Goal: Task Accomplishment & Management: Use online tool/utility

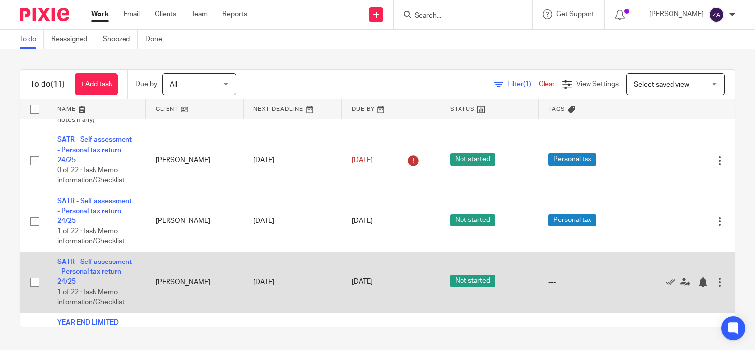
scroll to position [399, 0]
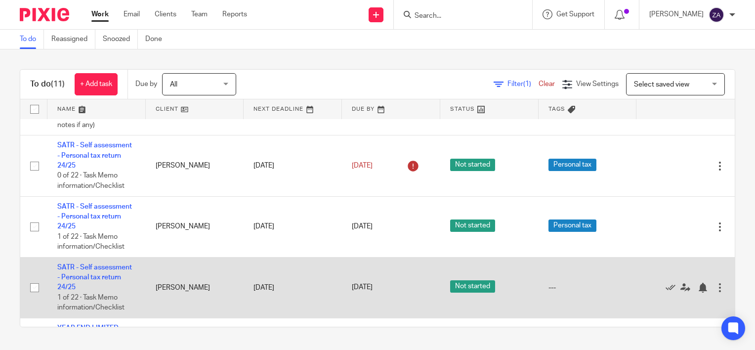
click at [101, 275] on td "SATR - Self assessment - Personal tax return 24/25 1 of 22 · Task Memo informat…" at bounding box center [96, 287] width 98 height 61
click at [100, 278] on link "SATR - Self assessment - Personal tax return 24/25" at bounding box center [94, 277] width 75 height 27
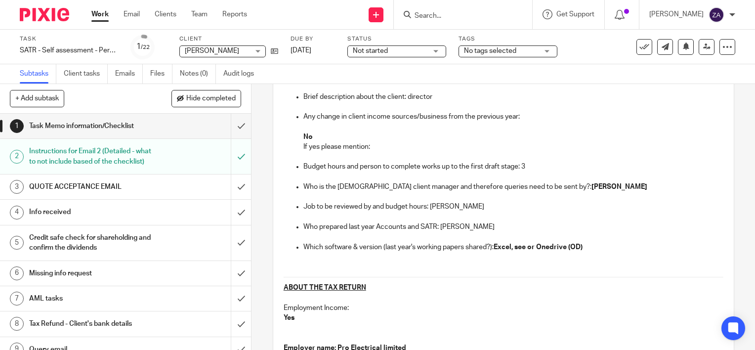
scroll to position [247, 0]
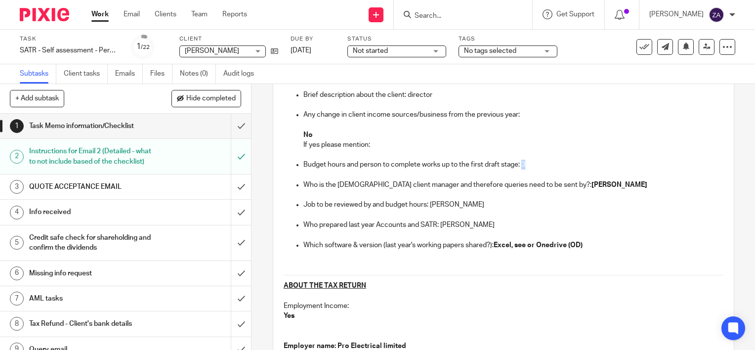
drag, startPoint x: 526, startPoint y: 164, endPoint x: 518, endPoint y: 164, distance: 7.9
click at [518, 164] on p "Budget hours and person to complete works up to the first draft stage: 3" at bounding box center [513, 165] width 420 height 10
drag, startPoint x: 518, startPoint y: 164, endPoint x: 475, endPoint y: 172, distance: 44.1
click at [475, 172] on p at bounding box center [513, 175] width 420 height 10
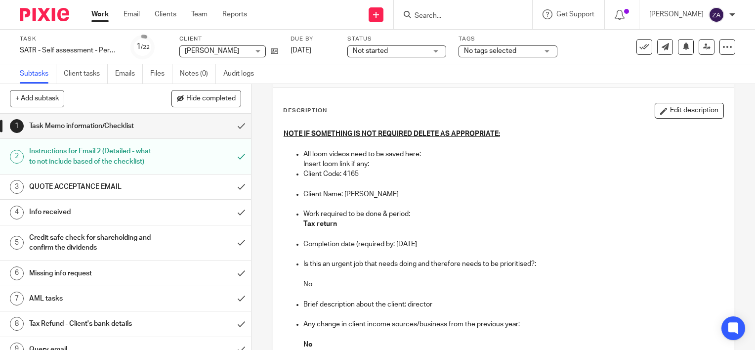
scroll to position [0, 0]
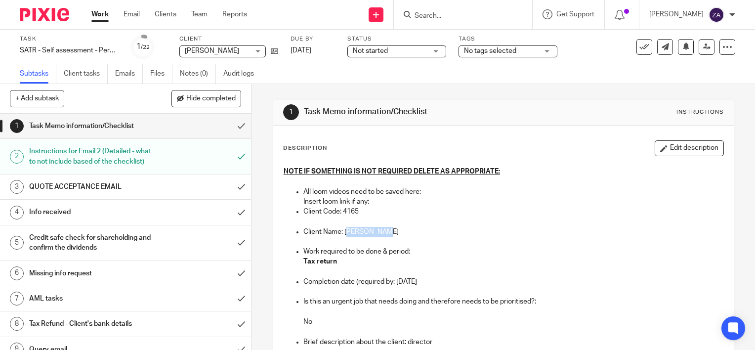
drag, startPoint x: 363, startPoint y: 232, endPoint x: 344, endPoint y: 229, distance: 19.5
click at [344, 229] on p "Client Name: Sonny Brown" at bounding box center [513, 232] width 420 height 10
drag, startPoint x: 344, startPoint y: 229, endPoint x: 488, endPoint y: 240, distance: 144.6
click at [488, 240] on p at bounding box center [513, 242] width 420 height 10
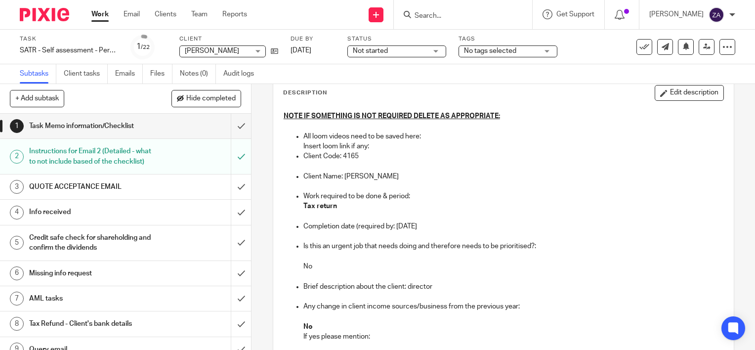
scroll to position [99, 0]
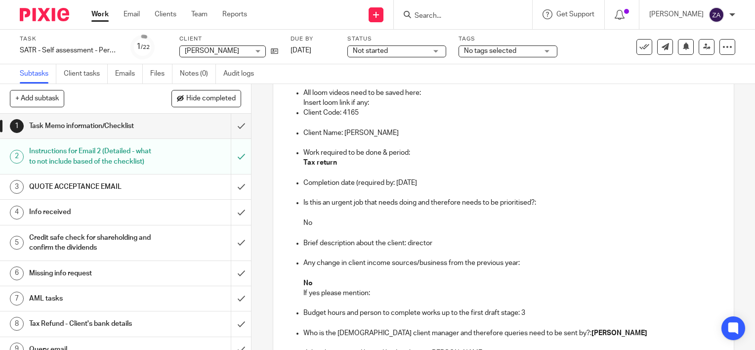
click at [463, 145] on p at bounding box center [513, 143] width 420 height 10
drag, startPoint x: 381, startPoint y: 135, endPoint x: 342, endPoint y: 131, distance: 38.8
click at [342, 131] on p "Client Name: Sonny Brown" at bounding box center [513, 133] width 420 height 10
click at [495, 220] on p "No" at bounding box center [513, 223] width 420 height 10
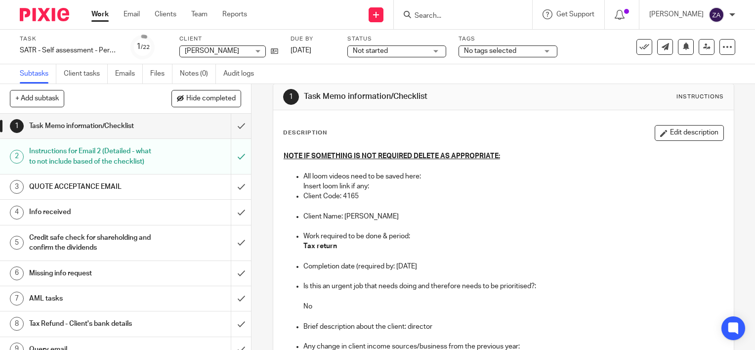
scroll to position [0, 0]
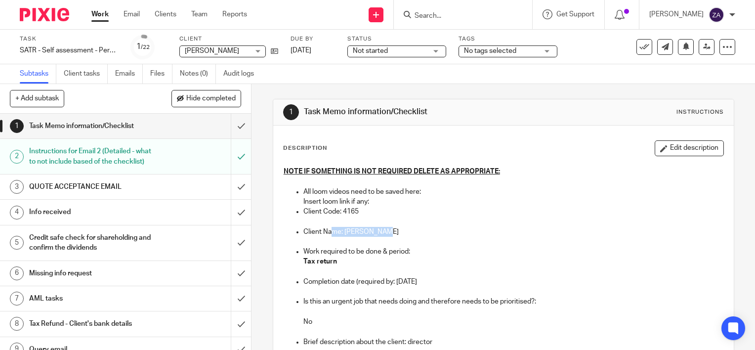
drag, startPoint x: 380, startPoint y: 226, endPoint x: 330, endPoint y: 228, distance: 49.9
click at [330, 228] on p "Client Name: Sonny Brown" at bounding box center [513, 232] width 420 height 10
drag, startPoint x: 330, startPoint y: 228, endPoint x: 537, endPoint y: 196, distance: 209.3
click at [537, 196] on li "All loom videos need to be saved here: Insert loom link if any:" at bounding box center [513, 197] width 420 height 20
drag, startPoint x: 537, startPoint y: 196, endPoint x: 448, endPoint y: 239, distance: 98.1
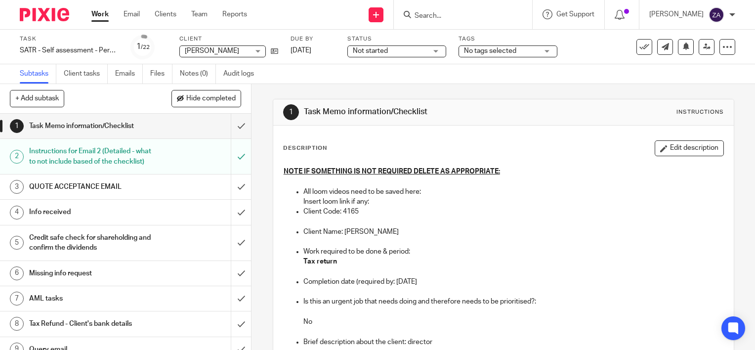
click at [448, 239] on p at bounding box center [513, 242] width 420 height 10
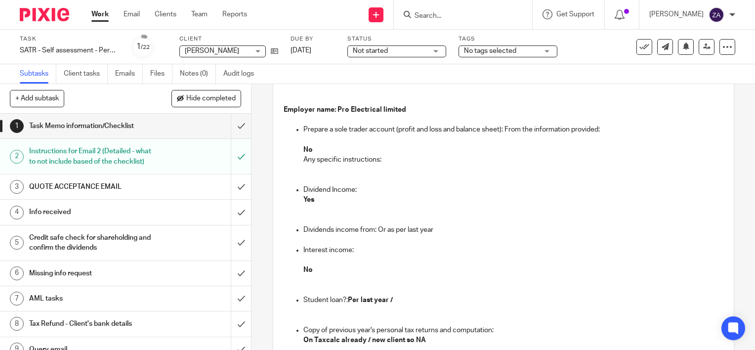
scroll to position [494, 0]
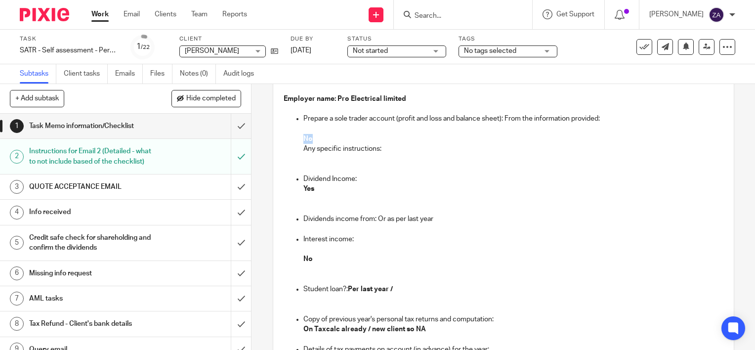
click at [292, 137] on ul "Prepare a sole trader account (profit and loss and balance sheet): From the inf…" at bounding box center [503, 299] width 440 height 370
drag, startPoint x: 292, startPoint y: 137, endPoint x: 490, endPoint y: 229, distance: 219.0
click at [506, 200] on p at bounding box center [513, 199] width 420 height 10
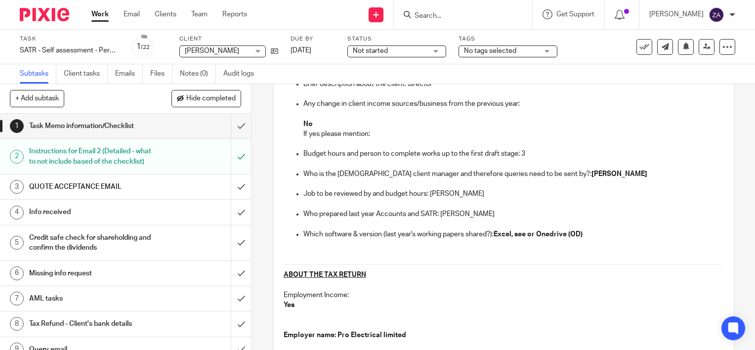
scroll to position [198, 0]
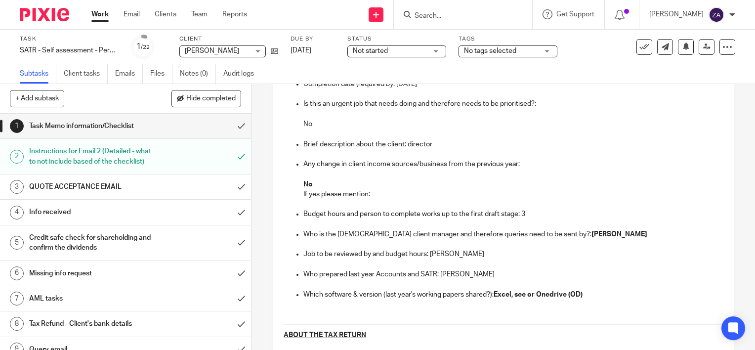
click at [100, 18] on link "Work" at bounding box center [99, 14] width 17 height 10
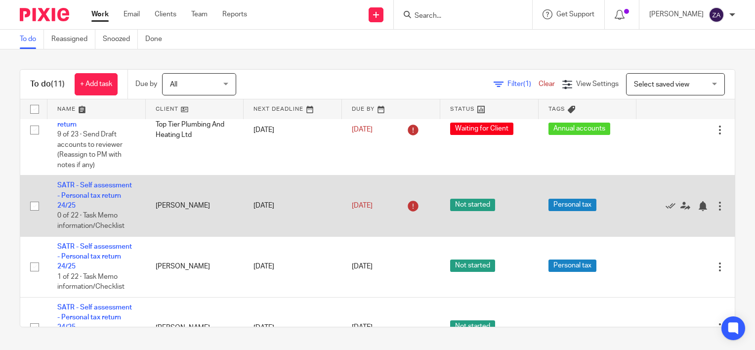
scroll to position [349, 0]
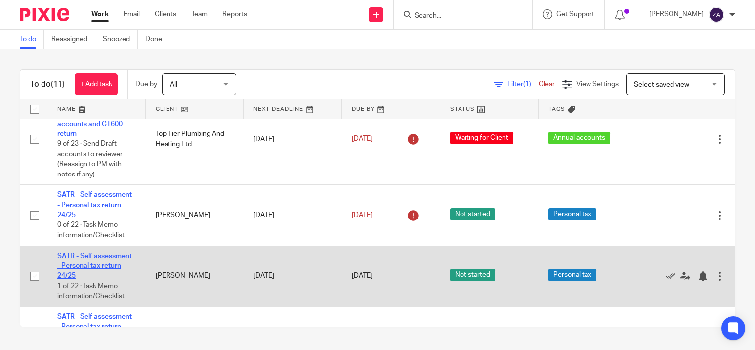
click at [97, 266] on link "SATR - Self assessment - Personal tax return 24/25" at bounding box center [94, 265] width 75 height 27
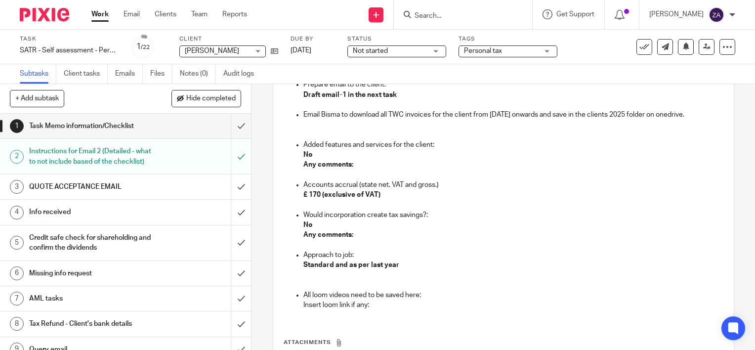
scroll to position [691, 0]
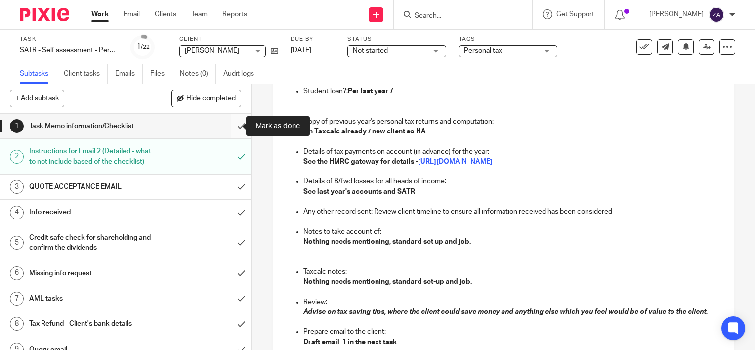
click at [227, 128] on input "submit" at bounding box center [125, 126] width 251 height 25
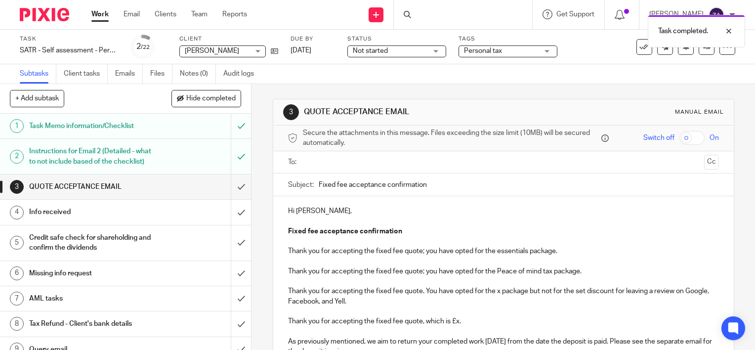
scroll to position [49, 0]
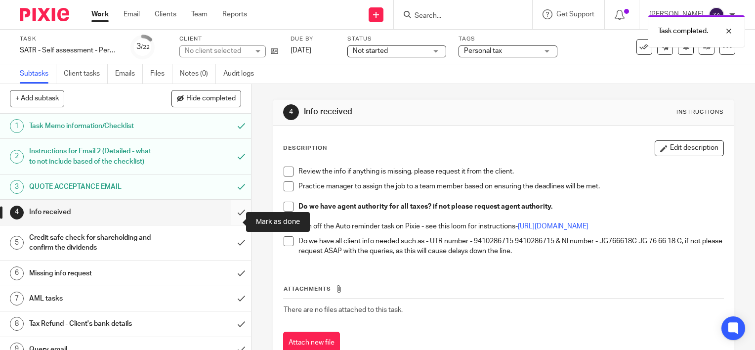
click at [233, 223] on input "submit" at bounding box center [125, 212] width 251 height 25
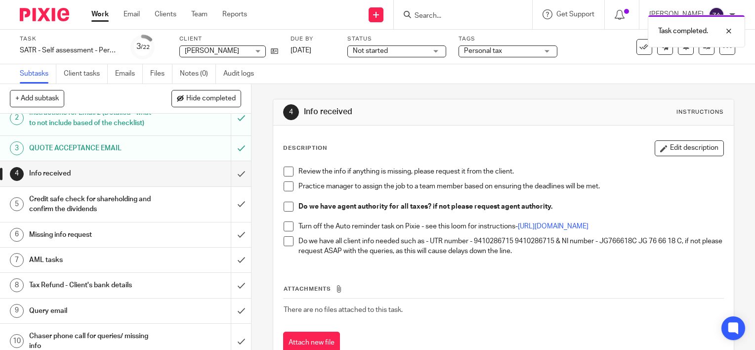
scroll to position [99, 0]
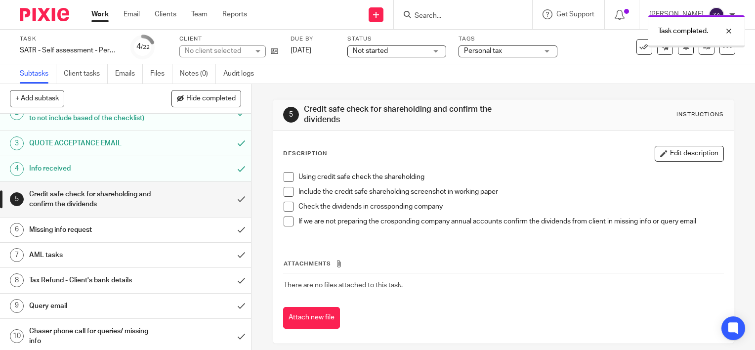
scroll to position [49, 0]
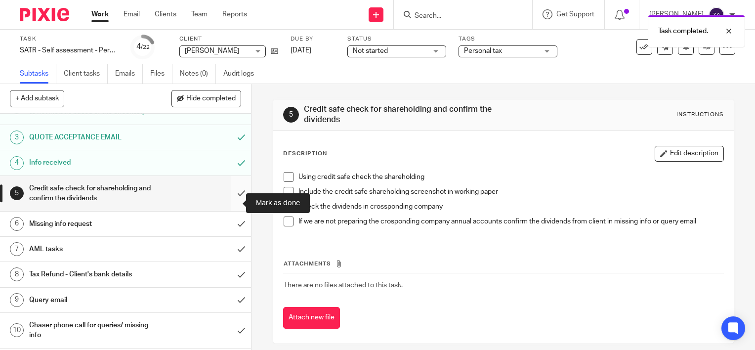
click at [234, 202] on input "submit" at bounding box center [125, 193] width 251 height 35
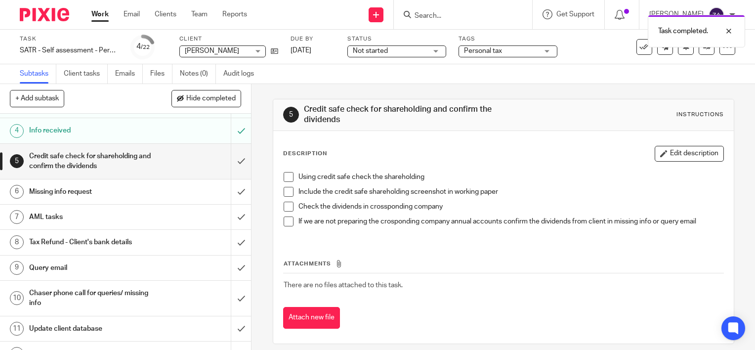
scroll to position [99, 0]
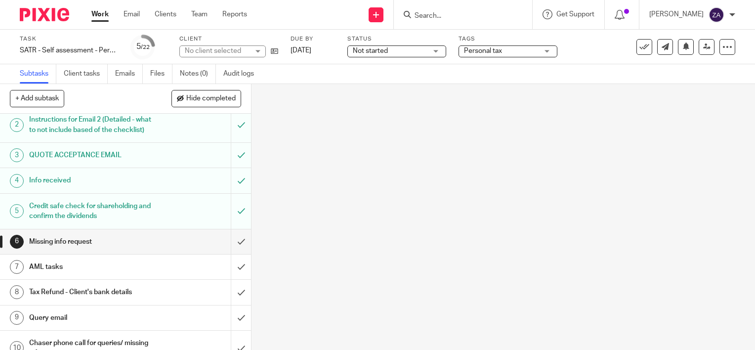
scroll to position [148, 0]
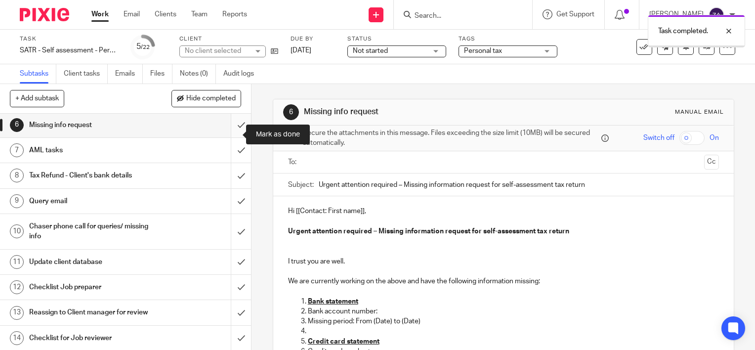
click at [229, 136] on input "submit" at bounding box center [125, 125] width 251 height 25
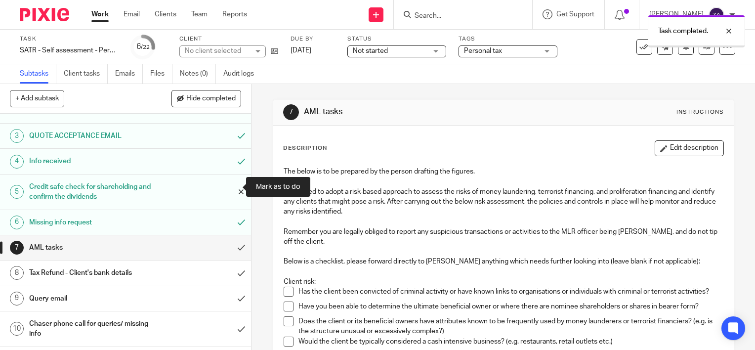
scroll to position [99, 0]
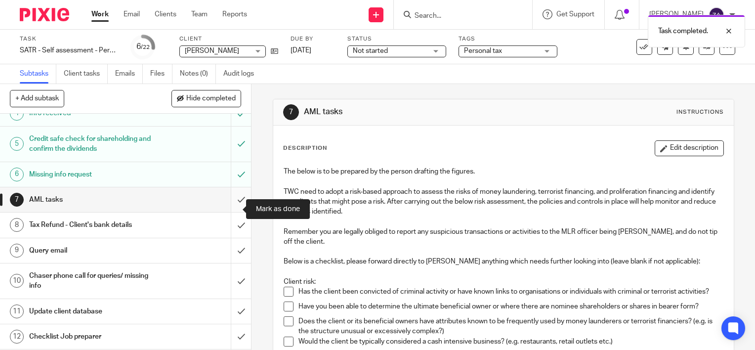
click at [230, 208] on input "submit" at bounding box center [125, 199] width 251 height 25
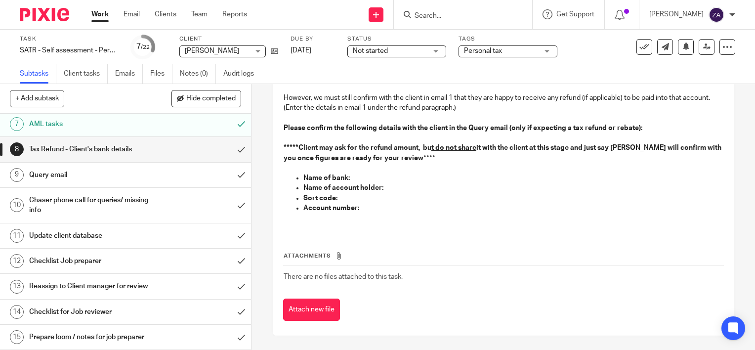
scroll to position [198, 0]
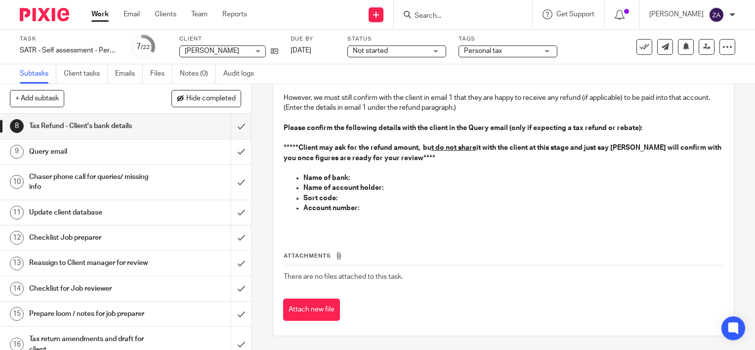
click at [370, 206] on p "Account number:" at bounding box center [513, 213] width 420 height 20
click at [339, 190] on strong "Name of account holder:" at bounding box center [343, 187] width 80 height 7
click at [378, 190] on strong "Name of account holder:" at bounding box center [343, 187] width 80 height 7
click at [374, 180] on p "Name of bank:" at bounding box center [513, 178] width 420 height 10
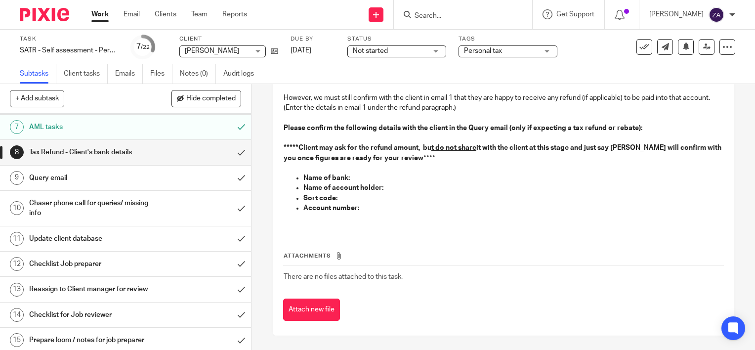
scroll to position [148, 0]
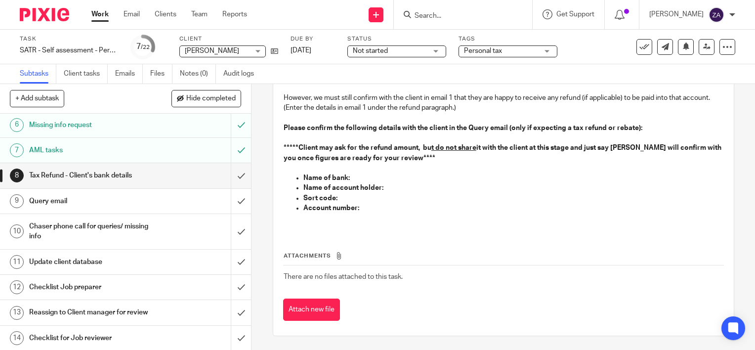
click at [116, 208] on h1 "Query email" at bounding box center [93, 201] width 128 height 15
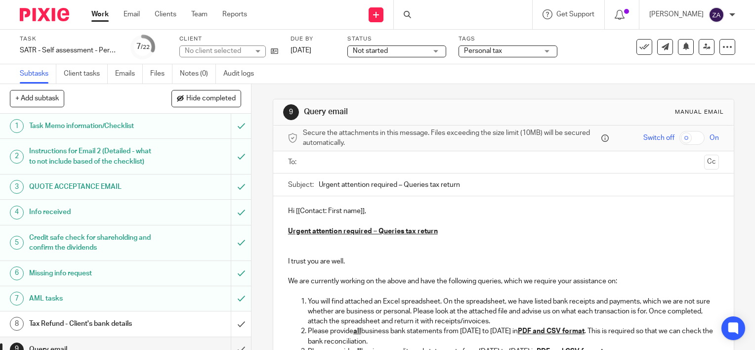
scroll to position [198, 0]
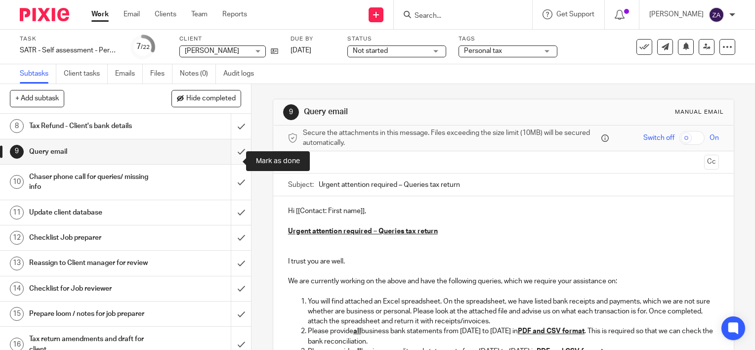
click at [229, 158] on input "submit" at bounding box center [125, 151] width 251 height 25
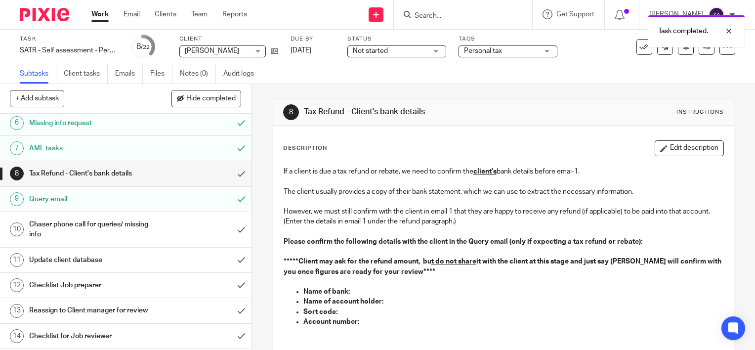
scroll to position [198, 0]
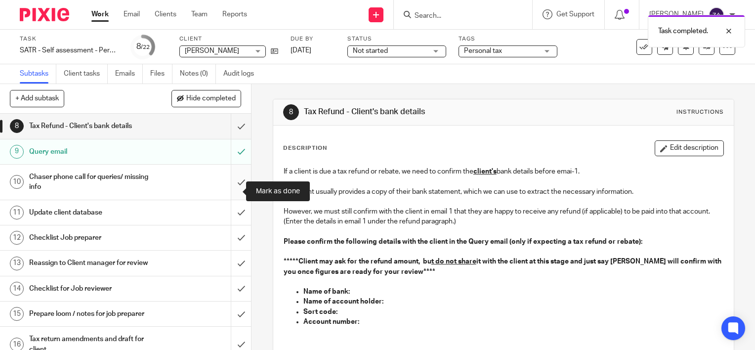
click at [231, 192] on input "submit" at bounding box center [125, 181] width 251 height 35
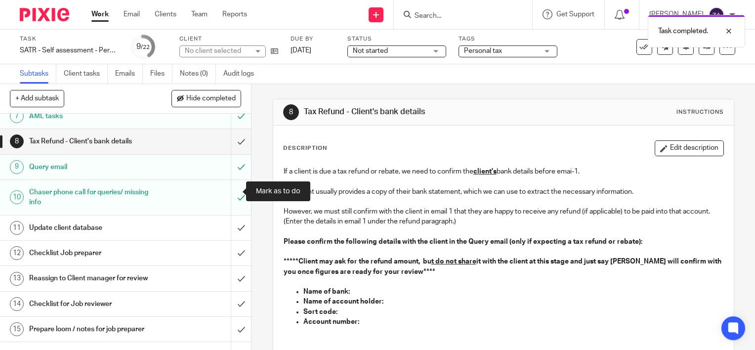
scroll to position [198, 0]
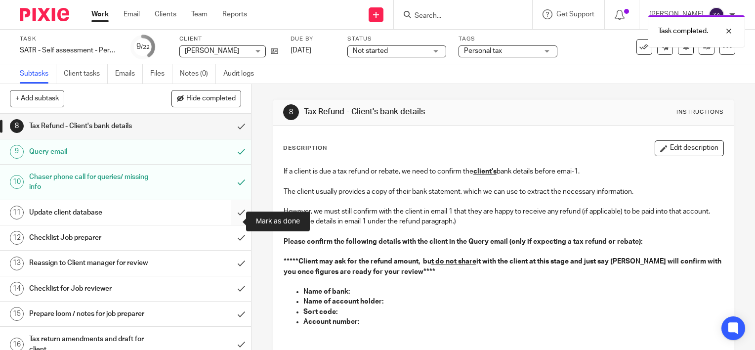
click at [231, 222] on input "submit" at bounding box center [125, 212] width 251 height 25
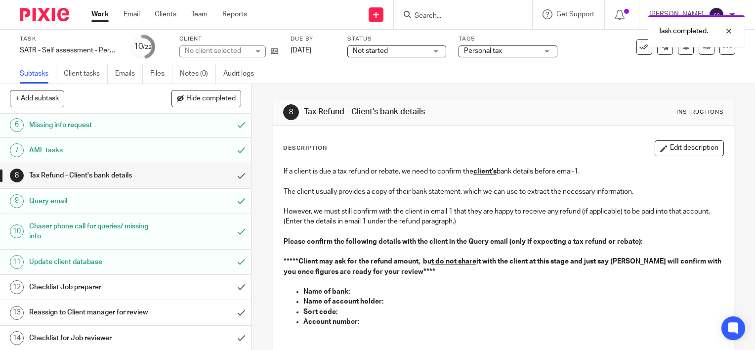
scroll to position [247, 0]
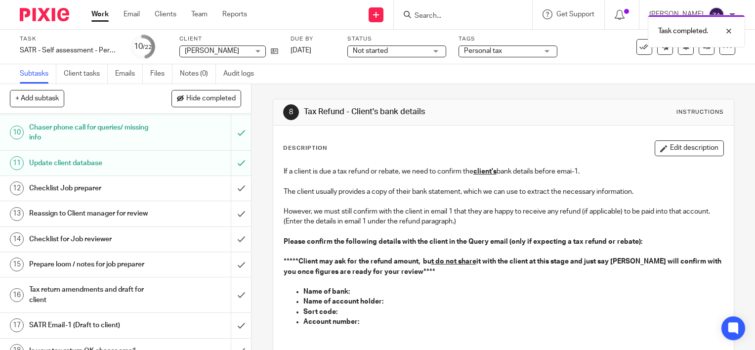
click at [92, 196] on h1 "Checklist Job preparer" at bounding box center [93, 188] width 128 height 15
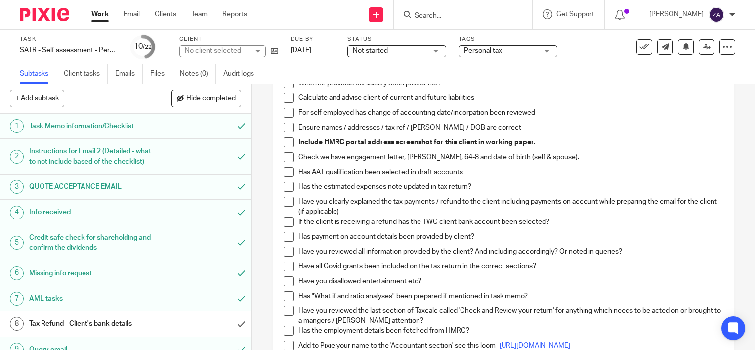
scroll to position [444, 0]
click at [287, 143] on span at bounding box center [288, 142] width 10 height 10
click at [286, 154] on span at bounding box center [288, 157] width 10 height 10
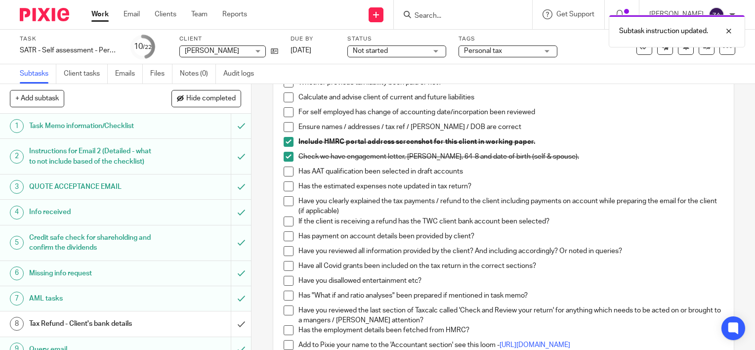
drag, startPoint x: 285, startPoint y: 170, endPoint x: 284, endPoint y: 179, distance: 8.9
click at [285, 170] on span at bounding box center [288, 171] width 10 height 10
drag, startPoint x: 284, startPoint y: 185, endPoint x: 285, endPoint y: 199, distance: 13.8
click at [284, 185] on span at bounding box center [288, 186] width 10 height 10
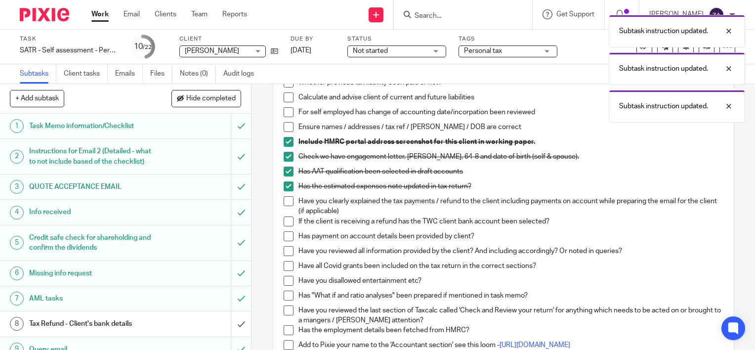
click at [286, 202] on span at bounding box center [288, 201] width 10 height 10
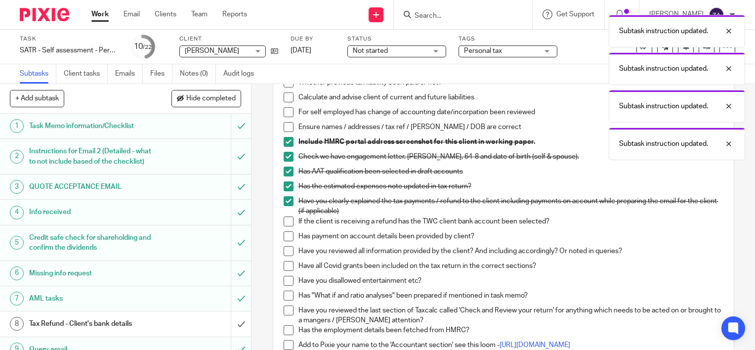
click at [286, 218] on span at bounding box center [288, 221] width 10 height 10
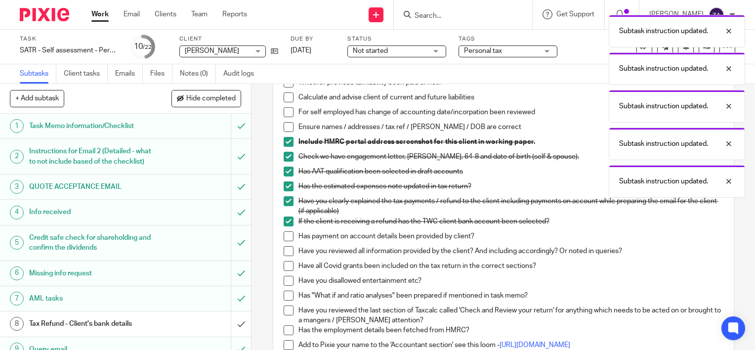
click at [284, 234] on span at bounding box center [288, 236] width 10 height 10
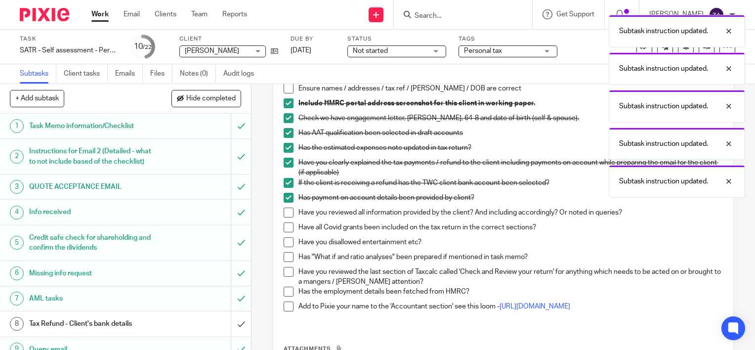
scroll to position [543, 0]
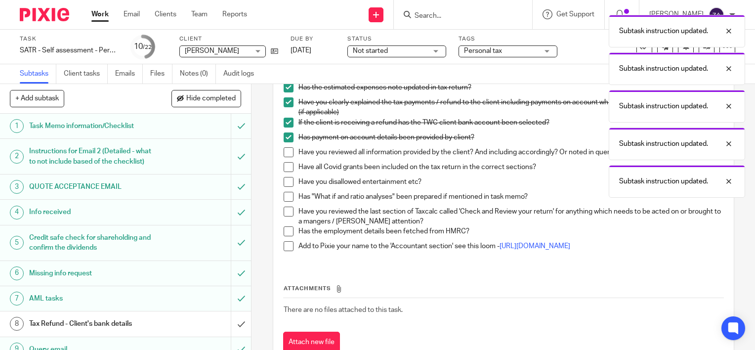
drag, startPoint x: 285, startPoint y: 155, endPoint x: 286, endPoint y: 162, distance: 7.6
click at [285, 155] on span at bounding box center [288, 152] width 10 height 10
click at [286, 165] on span at bounding box center [288, 167] width 10 height 10
click at [286, 183] on span at bounding box center [288, 182] width 10 height 10
drag, startPoint x: 286, startPoint y: 194, endPoint x: 284, endPoint y: 207, distance: 13.5
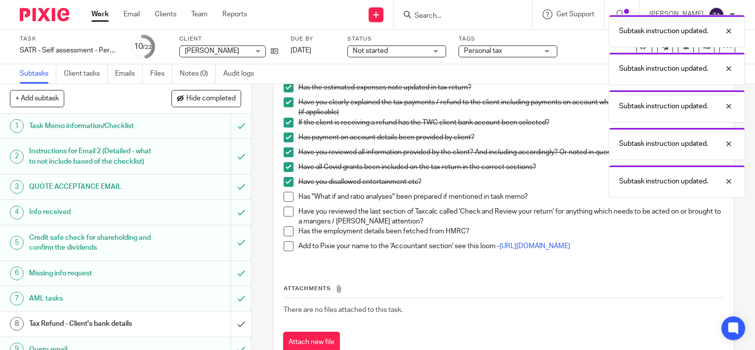
click at [286, 194] on span at bounding box center [288, 197] width 10 height 10
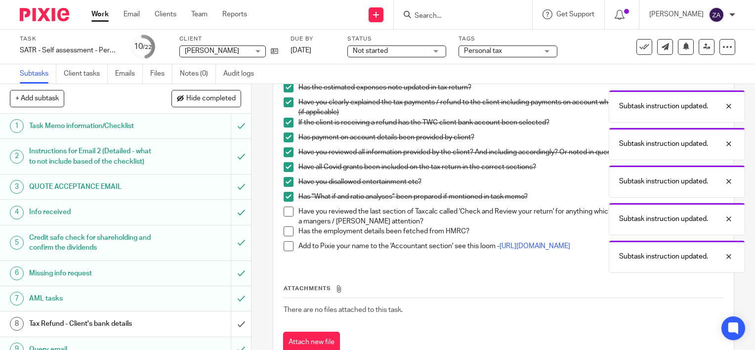
click at [284, 214] on span at bounding box center [288, 211] width 10 height 10
click at [285, 229] on span at bounding box center [288, 231] width 10 height 10
click at [286, 246] on span at bounding box center [288, 246] width 10 height 10
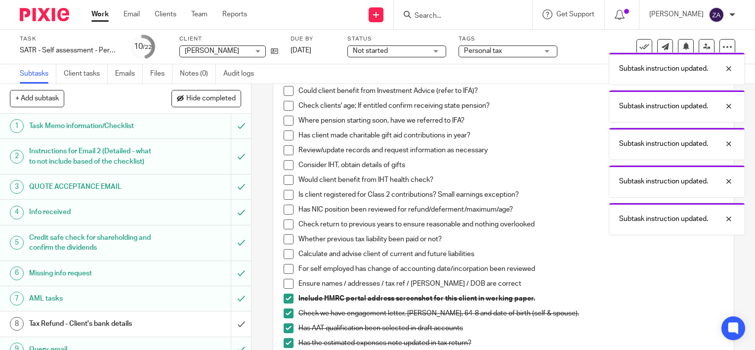
scroll to position [247, 0]
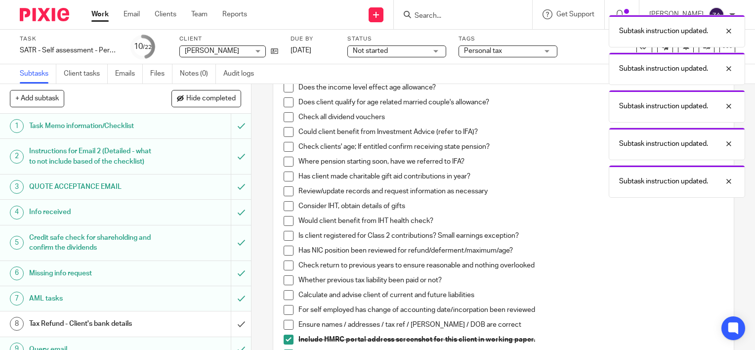
drag, startPoint x: 288, startPoint y: 324, endPoint x: 283, endPoint y: 314, distance: 11.5
click at [288, 324] on span at bounding box center [288, 325] width 10 height 10
click at [283, 311] on span at bounding box center [288, 310] width 10 height 10
click at [286, 294] on span at bounding box center [288, 295] width 10 height 10
click at [286, 282] on span at bounding box center [288, 280] width 10 height 10
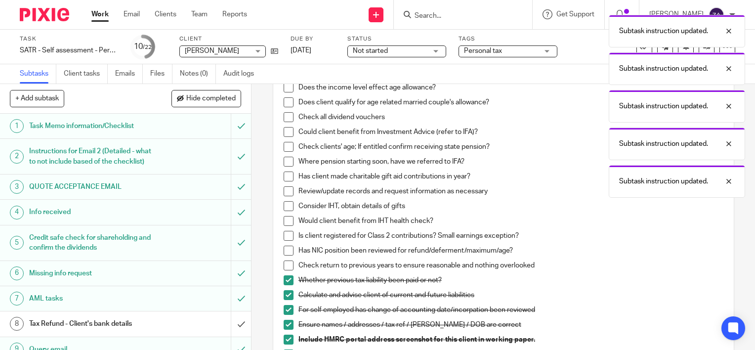
click at [287, 265] on span at bounding box center [288, 265] width 10 height 10
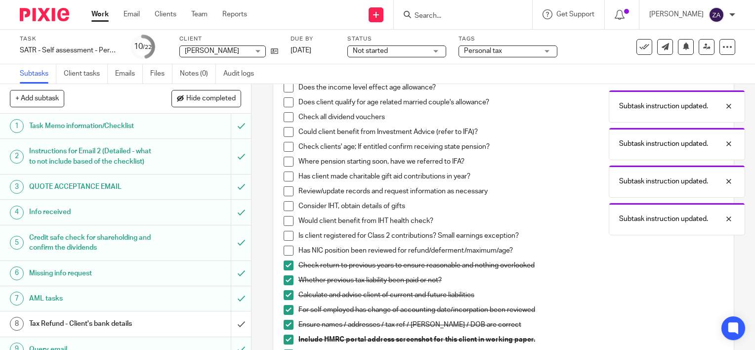
click at [283, 251] on span at bounding box center [288, 250] width 10 height 10
click at [284, 239] on span at bounding box center [288, 236] width 10 height 10
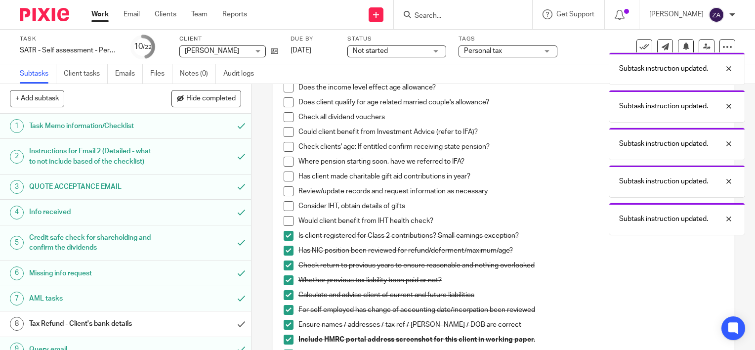
click at [286, 219] on span at bounding box center [288, 221] width 10 height 10
click at [284, 205] on span at bounding box center [288, 206] width 10 height 10
click at [286, 193] on span at bounding box center [288, 191] width 10 height 10
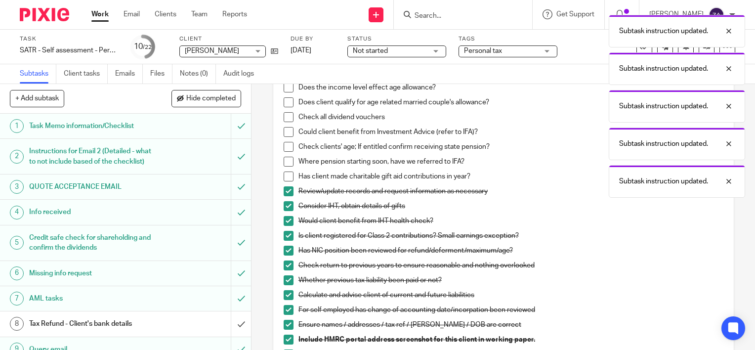
scroll to position [148, 0]
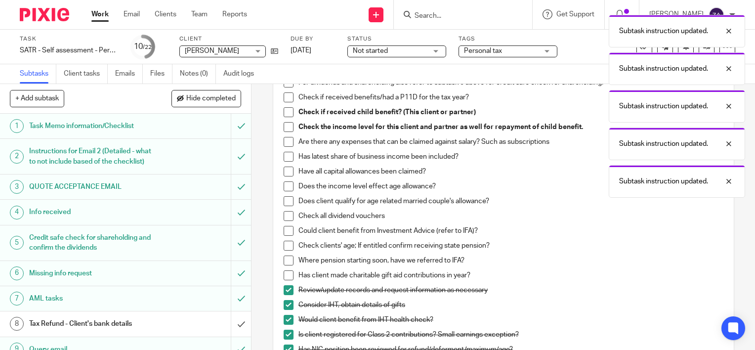
click at [284, 118] on li "Check if received child benefit? (This client or partner)" at bounding box center [503, 114] width 440 height 15
click at [286, 115] on span at bounding box center [288, 112] width 10 height 10
click at [287, 125] on span at bounding box center [288, 127] width 10 height 10
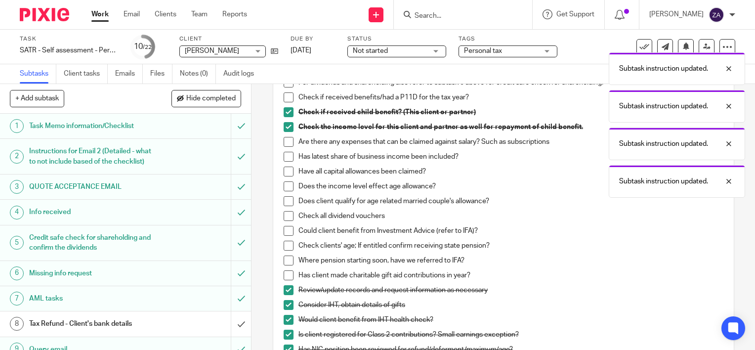
click at [285, 143] on span at bounding box center [288, 142] width 10 height 10
drag, startPoint x: 285, startPoint y: 155, endPoint x: 286, endPoint y: 168, distance: 13.4
click at [285, 156] on span at bounding box center [288, 157] width 10 height 10
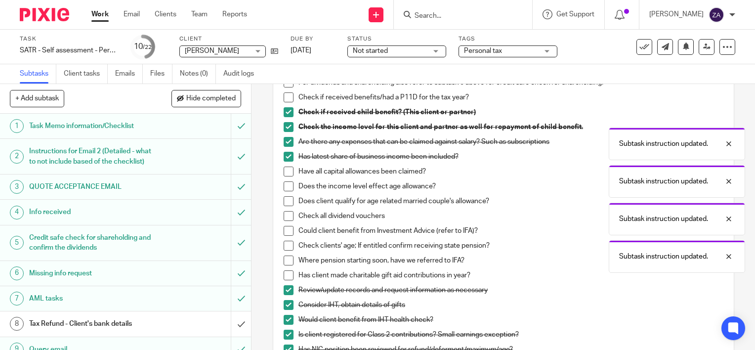
click at [286, 170] on span at bounding box center [288, 171] width 10 height 10
click at [287, 190] on span at bounding box center [288, 186] width 10 height 10
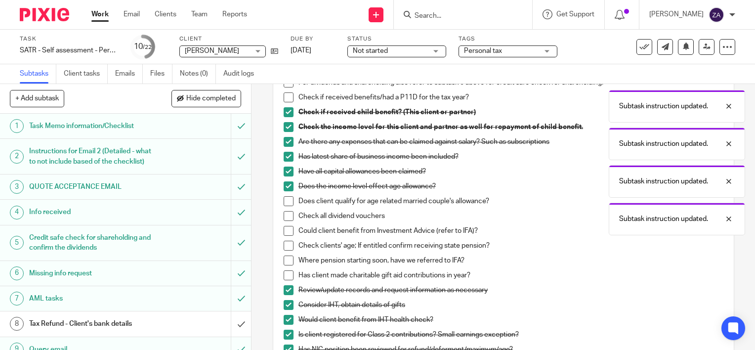
click at [286, 202] on span at bounding box center [288, 201] width 10 height 10
click at [285, 216] on span at bounding box center [288, 216] width 10 height 10
click at [284, 232] on span at bounding box center [288, 231] width 10 height 10
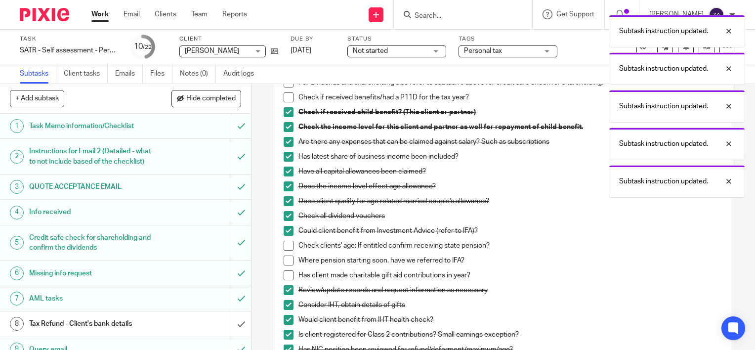
click at [285, 242] on span at bounding box center [288, 246] width 10 height 10
click at [287, 254] on li "Check clients' age; If entitled confirm receiving state pension?" at bounding box center [503, 248] width 440 height 15
click at [284, 259] on span at bounding box center [288, 260] width 10 height 10
click at [284, 270] on span at bounding box center [288, 275] width 10 height 10
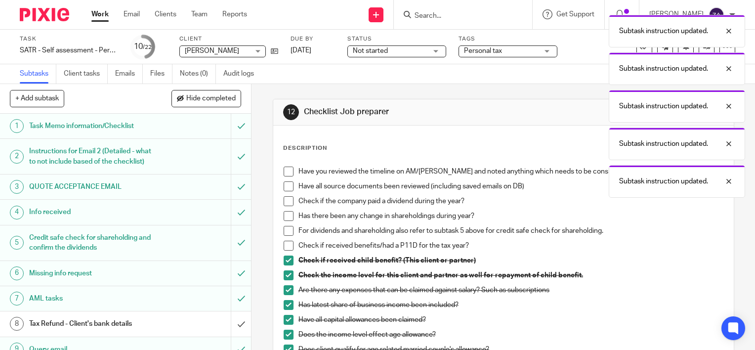
click at [283, 172] on span at bounding box center [288, 171] width 10 height 10
click at [286, 185] on span at bounding box center [288, 186] width 10 height 10
click at [287, 202] on span at bounding box center [288, 201] width 10 height 10
click at [287, 216] on span at bounding box center [288, 216] width 10 height 10
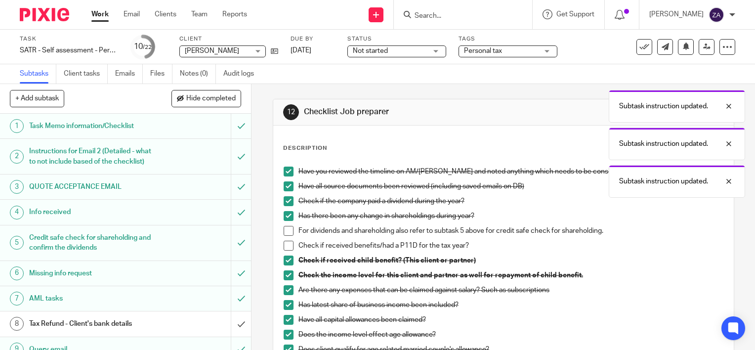
click at [284, 233] on span at bounding box center [288, 231] width 10 height 10
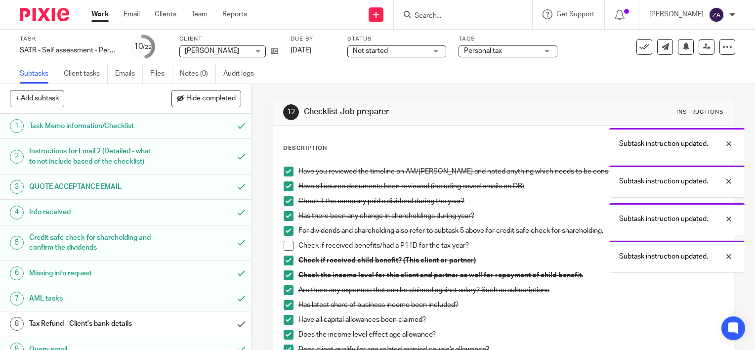
click at [284, 241] on span at bounding box center [288, 246] width 10 height 10
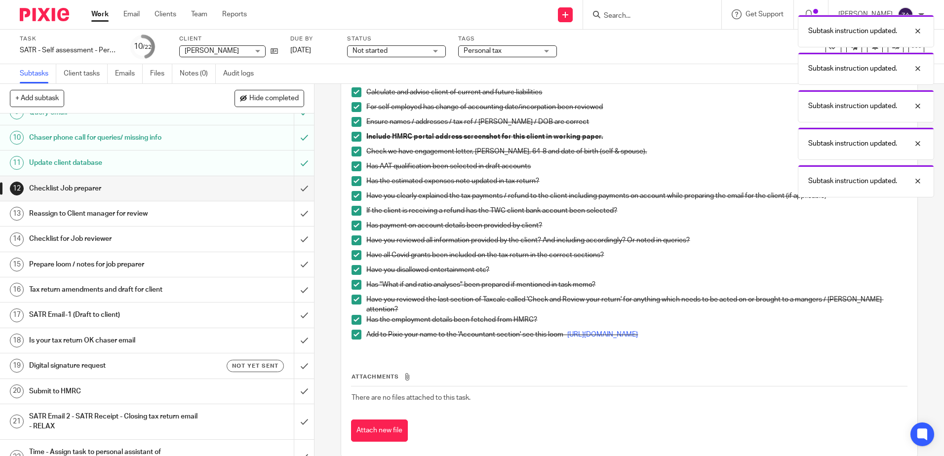
scroll to position [460, 0]
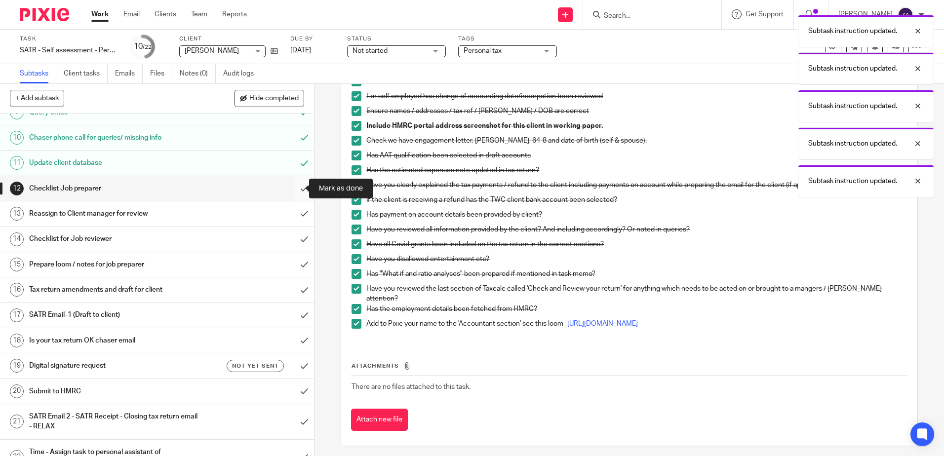
click at [294, 191] on input "submit" at bounding box center [157, 188] width 314 height 25
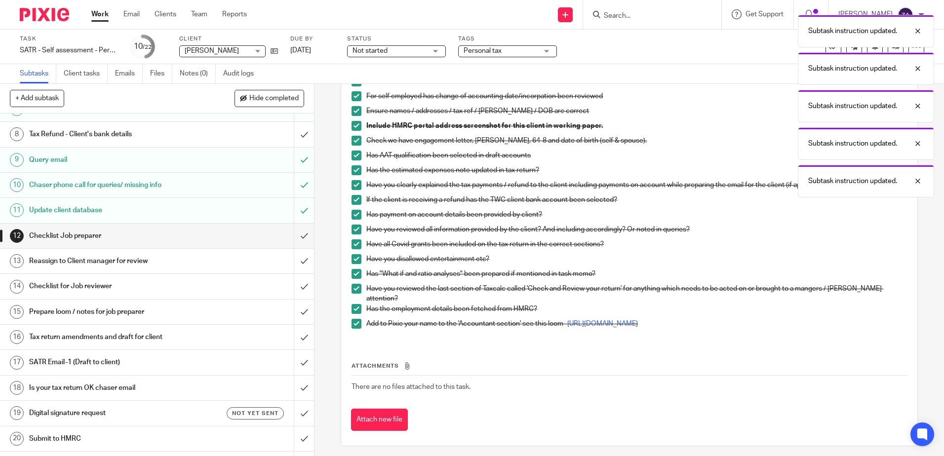
scroll to position [138, 0]
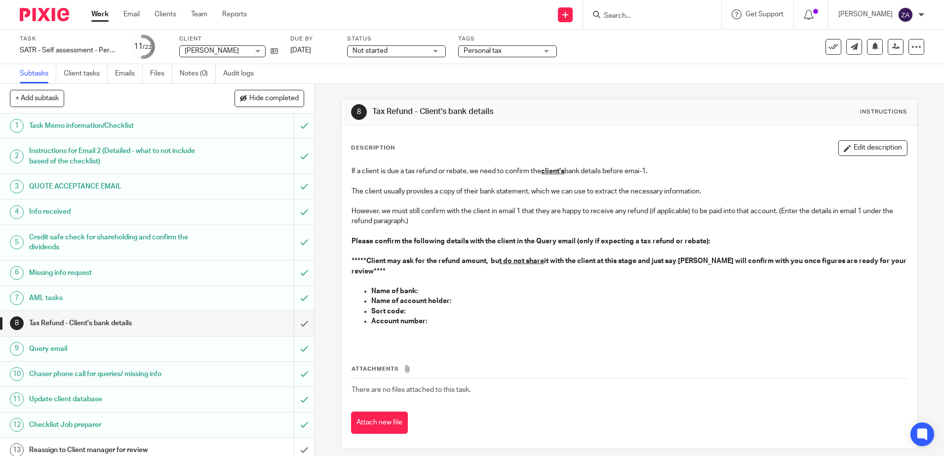
click at [396, 51] on span "Not started" at bounding box center [390, 51] width 74 height 10
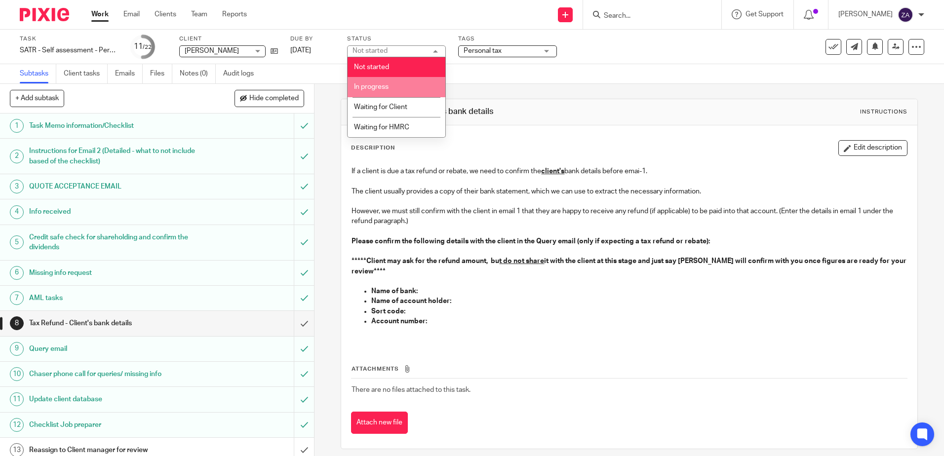
click at [396, 84] on li "In progress" at bounding box center [397, 87] width 98 height 20
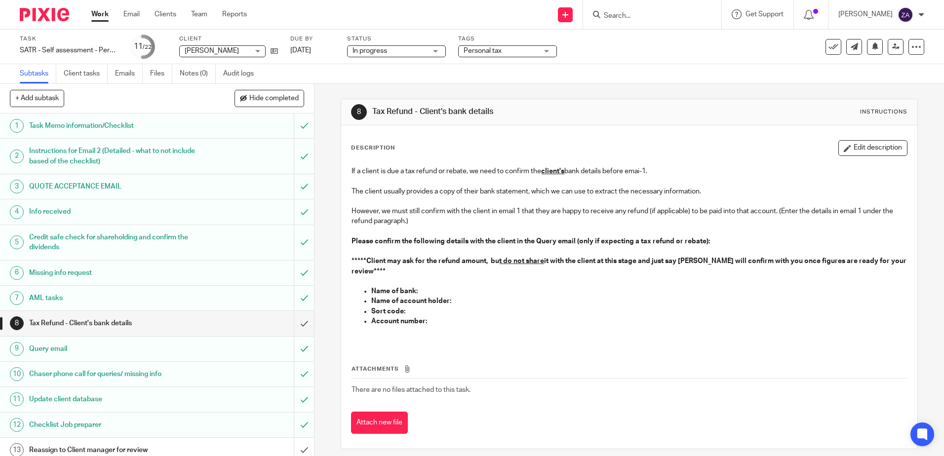
click at [121, 123] on h1 "Task Memo information/Checklist" at bounding box center [114, 126] width 170 height 15
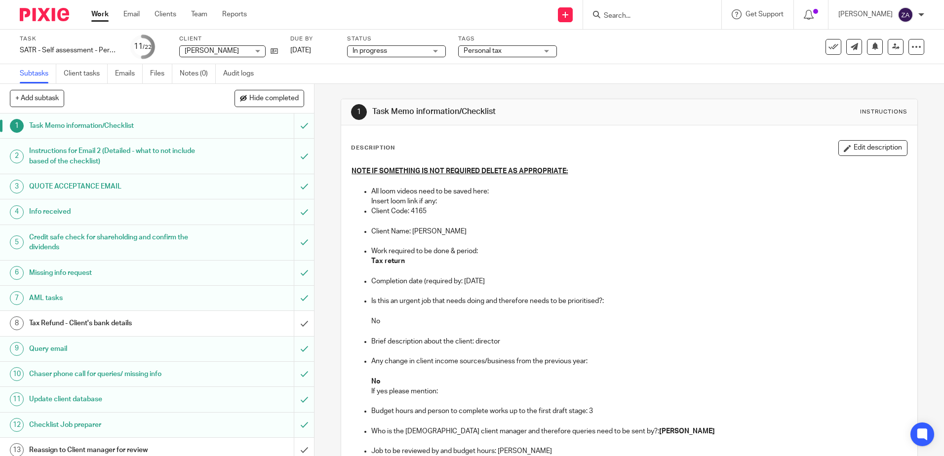
scroll to position [49, 0]
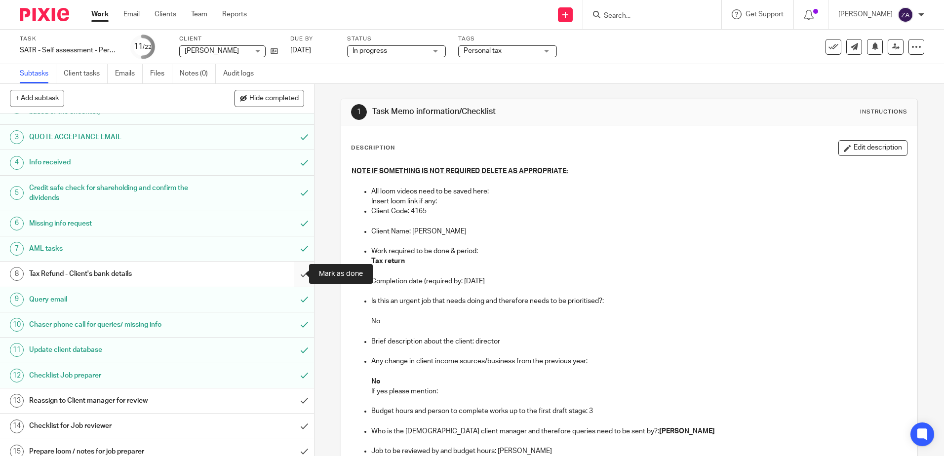
click at [295, 276] on input "submit" at bounding box center [157, 274] width 314 height 25
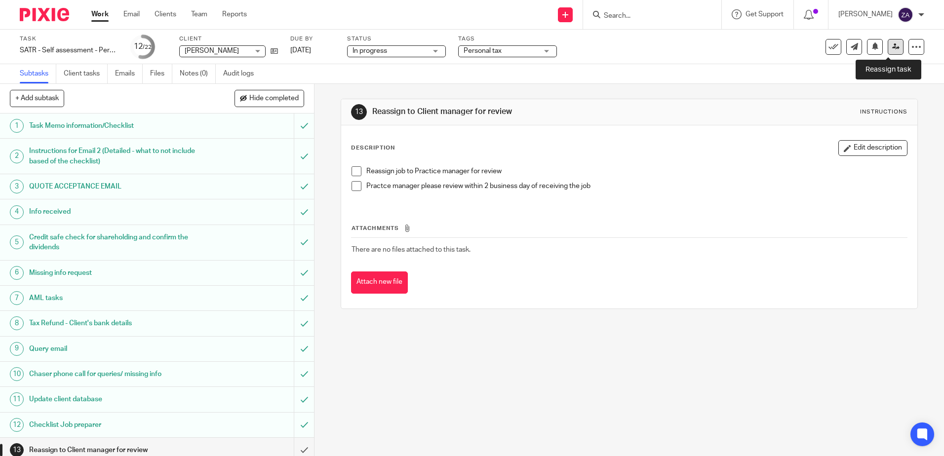
click at [892, 45] on icon at bounding box center [895, 46] width 7 height 7
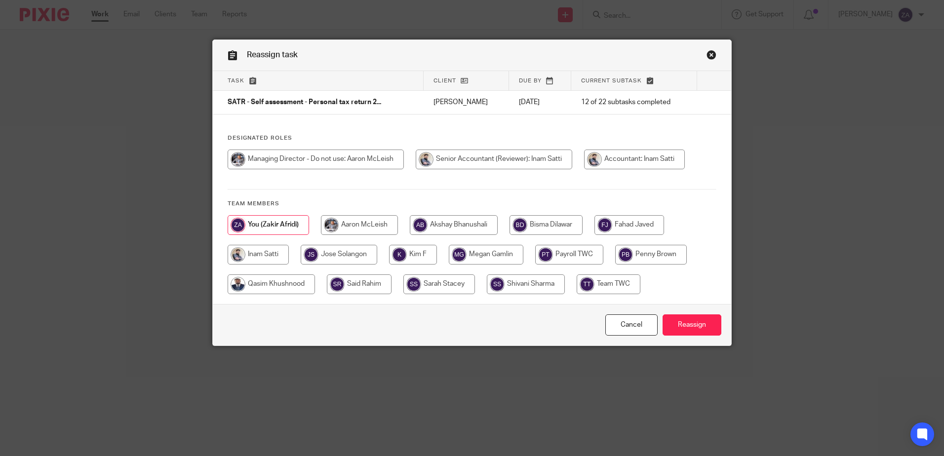
click at [259, 255] on input "radio" at bounding box center [258, 255] width 61 height 20
radio input "true"
click at [678, 330] on input "Reassign" at bounding box center [692, 325] width 59 height 21
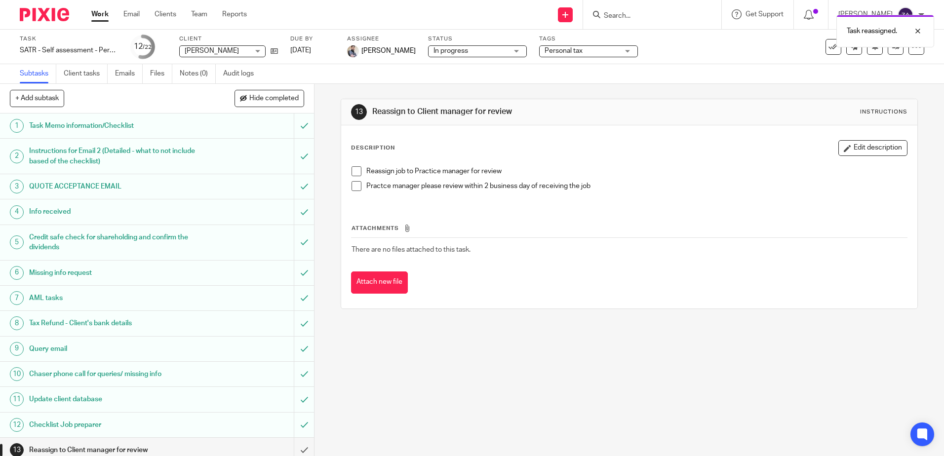
click at [94, 17] on link "Work" at bounding box center [99, 14] width 17 height 10
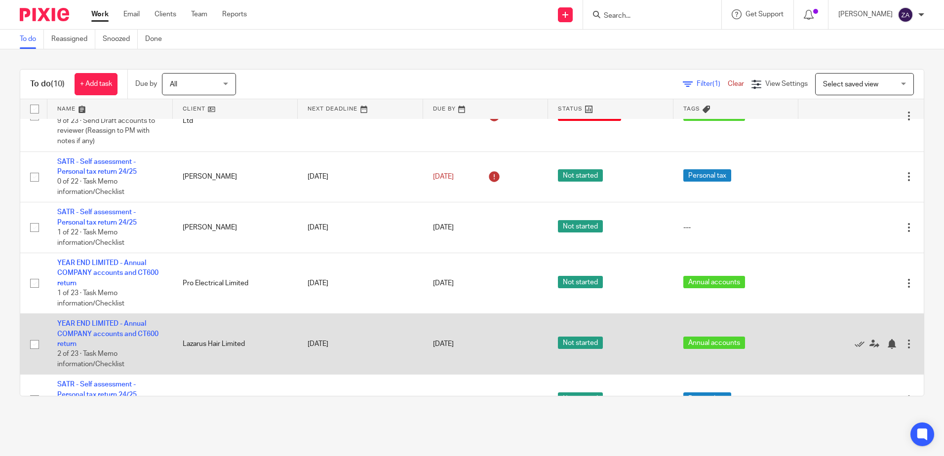
scroll to position [232, 0]
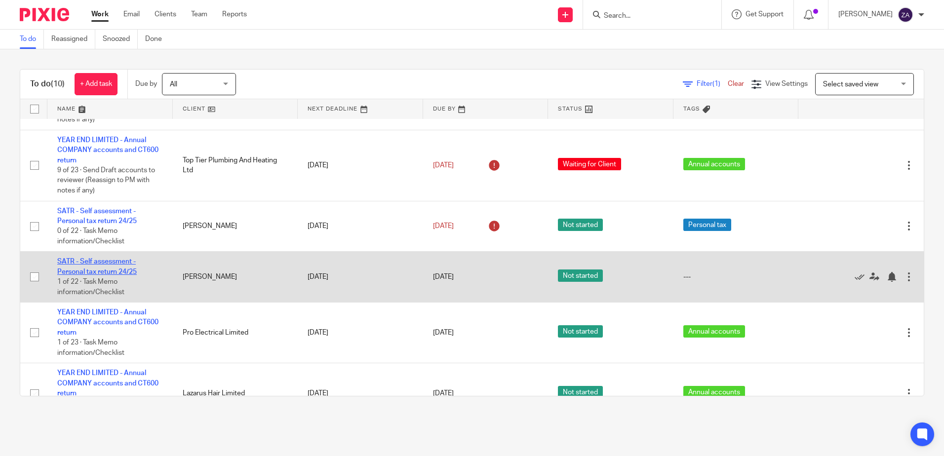
click at [117, 275] on link "SATR - Self assessment - Personal tax return 24/25" at bounding box center [97, 266] width 80 height 17
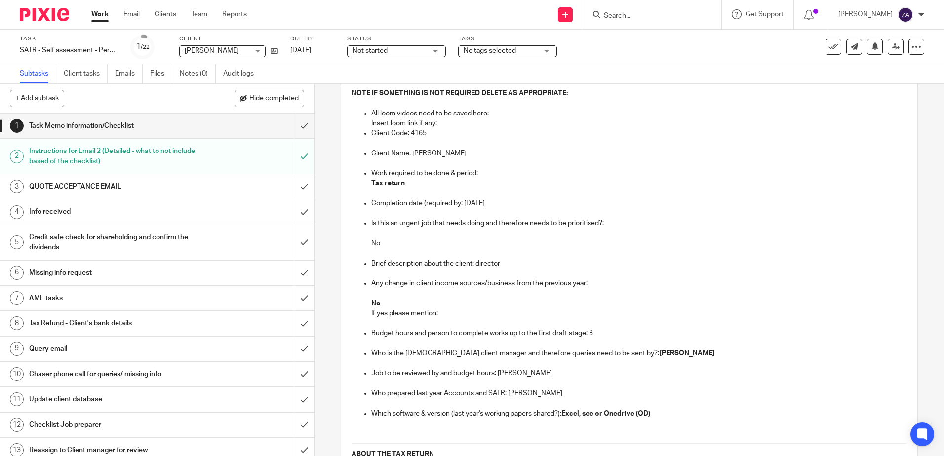
scroll to position [99, 0]
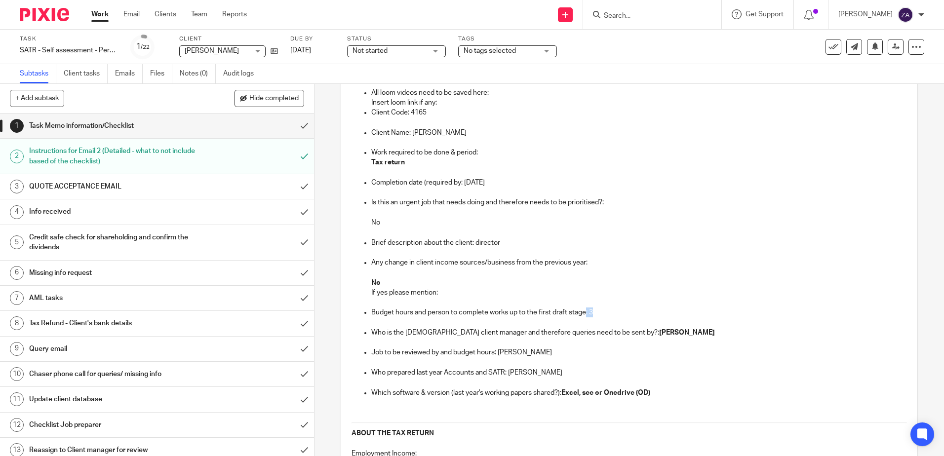
drag, startPoint x: 595, startPoint y: 309, endPoint x: 585, endPoint y: 312, distance: 10.2
click at [585, 312] on p "Budget hours and person to complete works up to the first draft stage: 3" at bounding box center [638, 313] width 535 height 10
drag, startPoint x: 585, startPoint y: 312, endPoint x: 513, endPoint y: 311, distance: 72.6
click at [513, 311] on p "Budget hours and person to complete works up to the first draft stage: 3" at bounding box center [638, 313] width 535 height 10
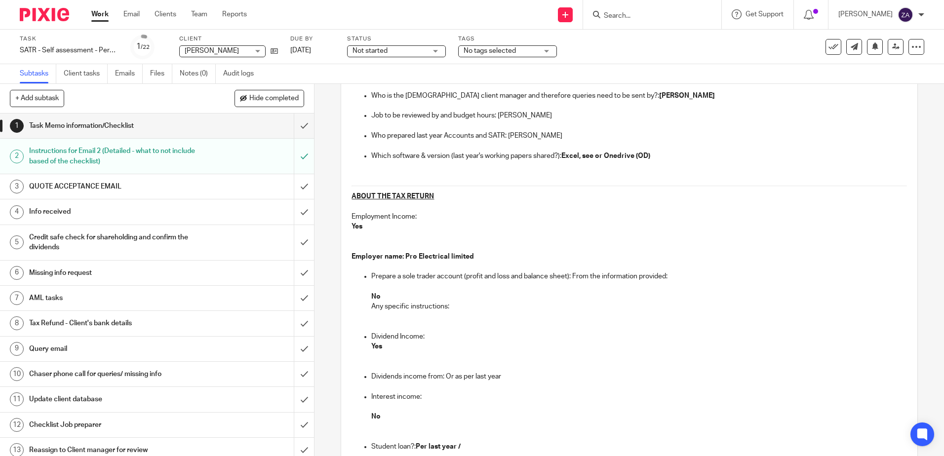
scroll to position [395, 0]
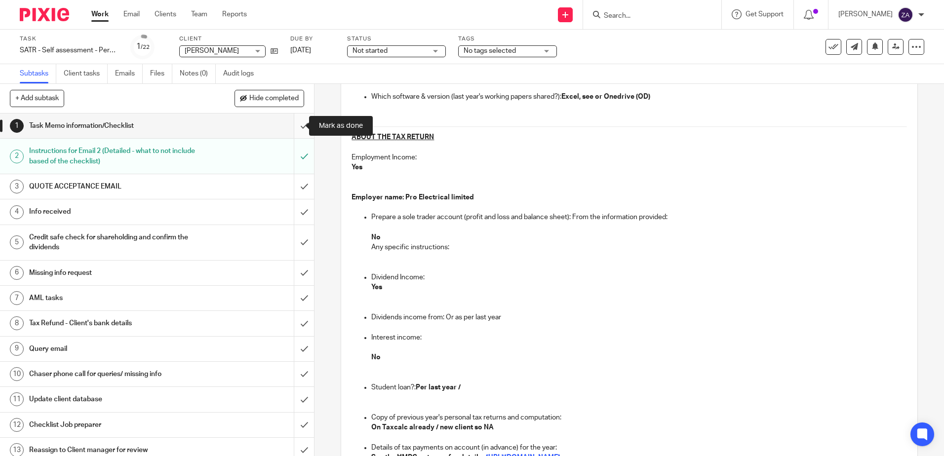
click at [293, 124] on input "submit" at bounding box center [157, 126] width 314 height 25
click at [406, 44] on div "Status Not started Not started Not started In progress Waiting for Client Waiti…" at bounding box center [396, 47] width 99 height 24
click at [405, 53] on span "Not started" at bounding box center [390, 51] width 74 height 10
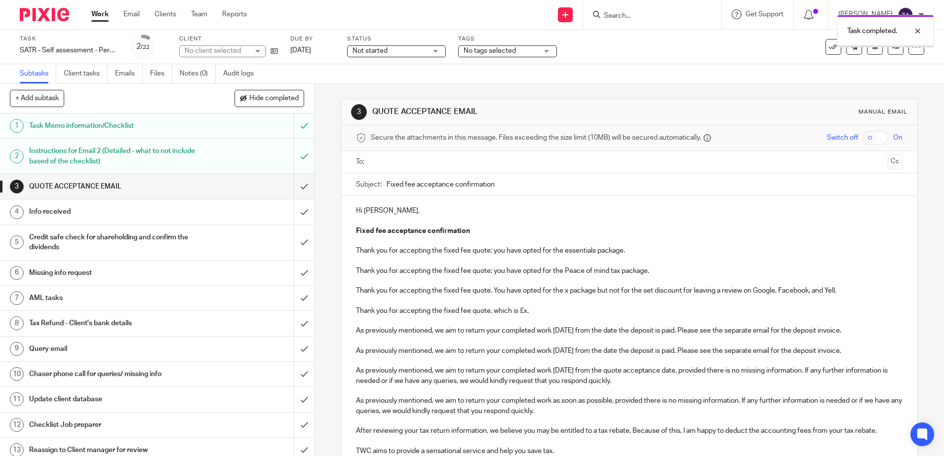
click at [406, 52] on span "Not started" at bounding box center [390, 51] width 74 height 10
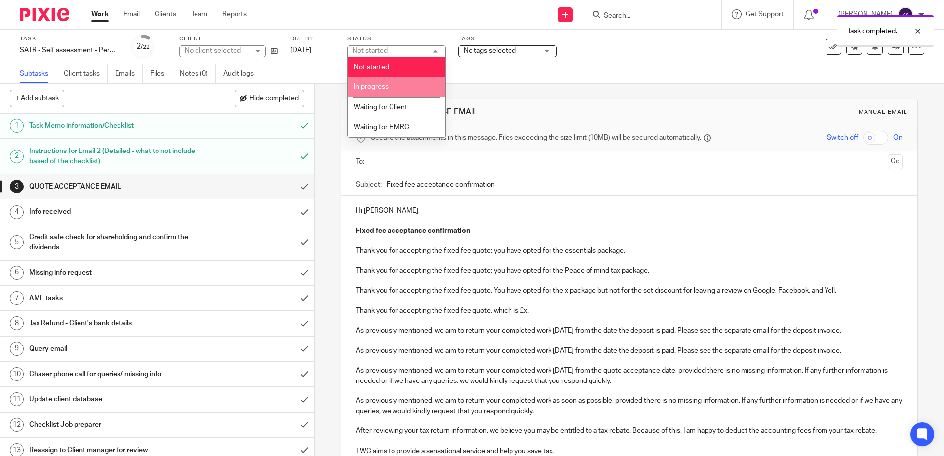
click at [401, 89] on li "In progress" at bounding box center [397, 87] width 98 height 20
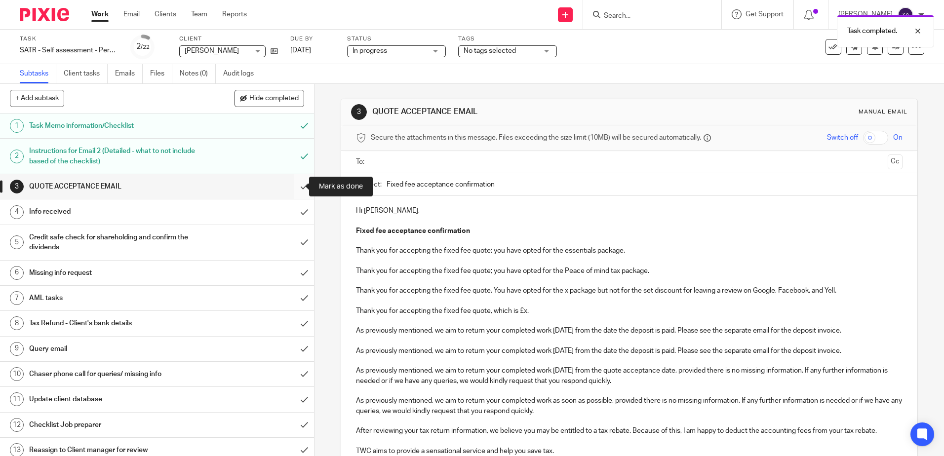
click at [297, 185] on input "submit" at bounding box center [157, 186] width 314 height 25
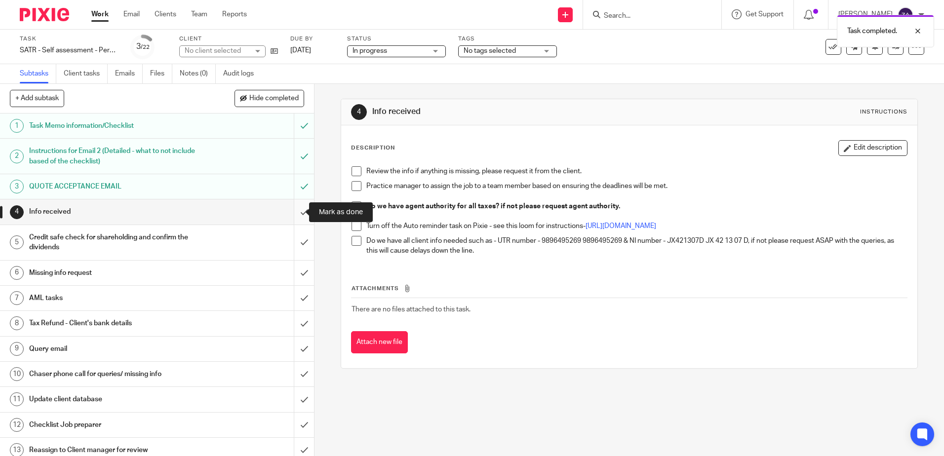
click at [292, 214] on input "submit" at bounding box center [157, 212] width 314 height 25
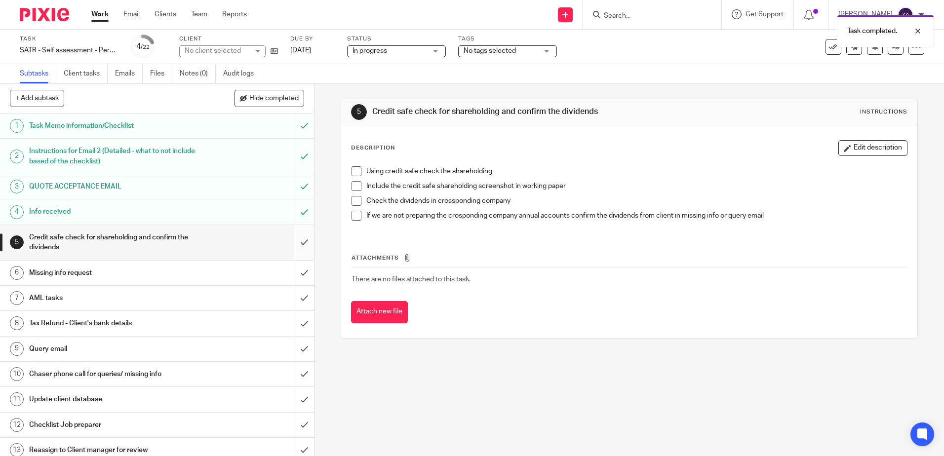
click at [296, 243] on input "submit" at bounding box center [157, 242] width 314 height 35
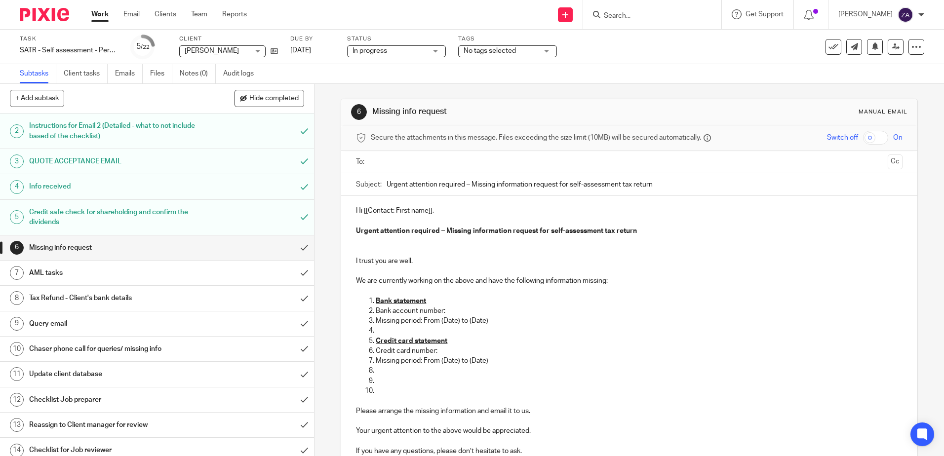
scroll to position [49, 0]
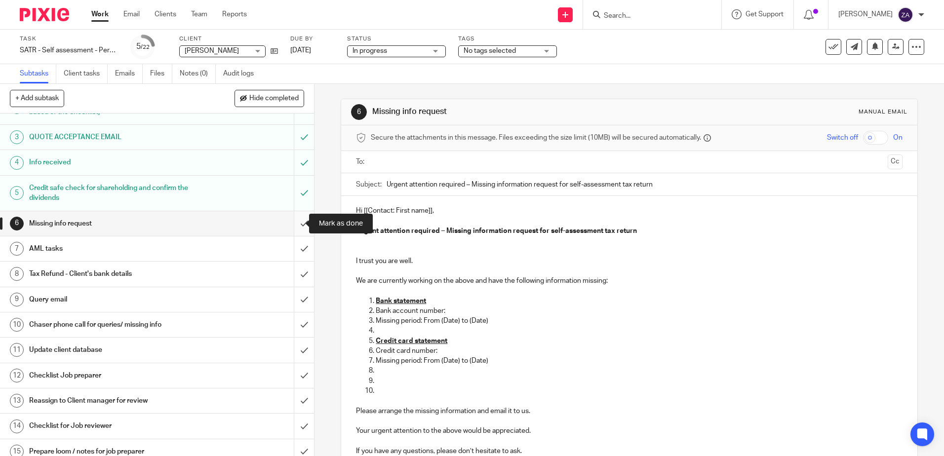
click at [293, 223] on input "submit" at bounding box center [157, 223] width 314 height 25
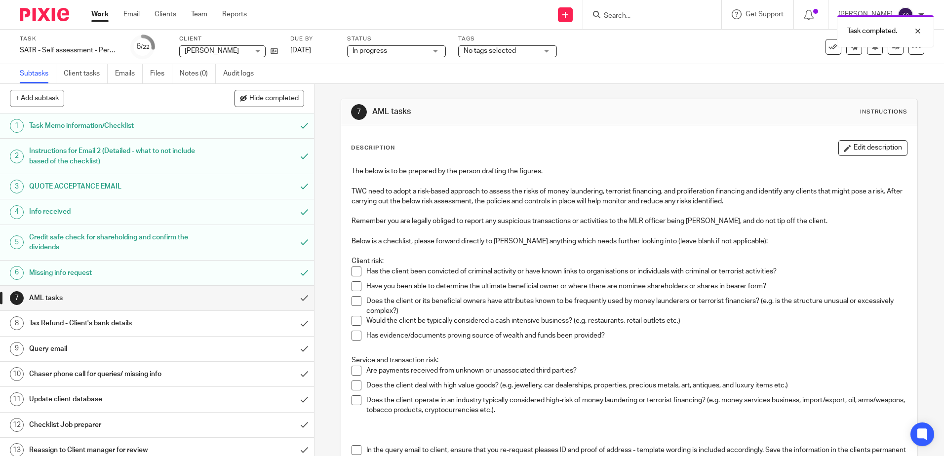
scroll to position [49, 0]
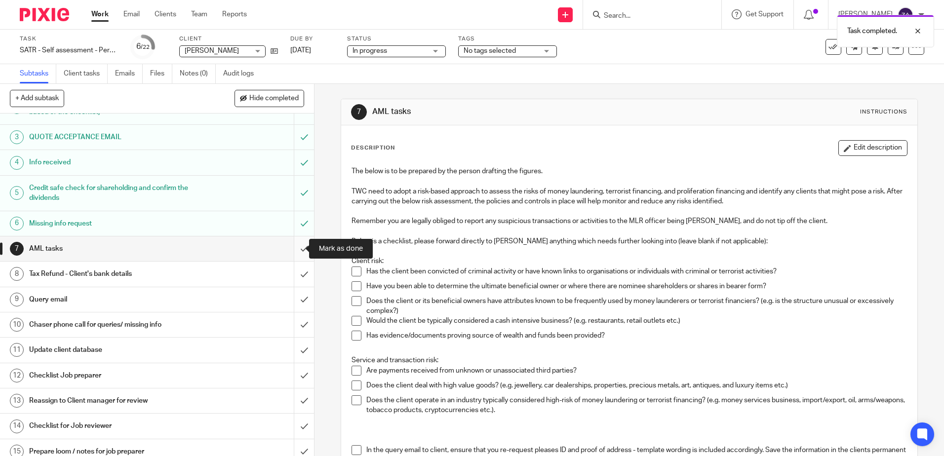
click at [289, 248] on input "submit" at bounding box center [157, 249] width 314 height 25
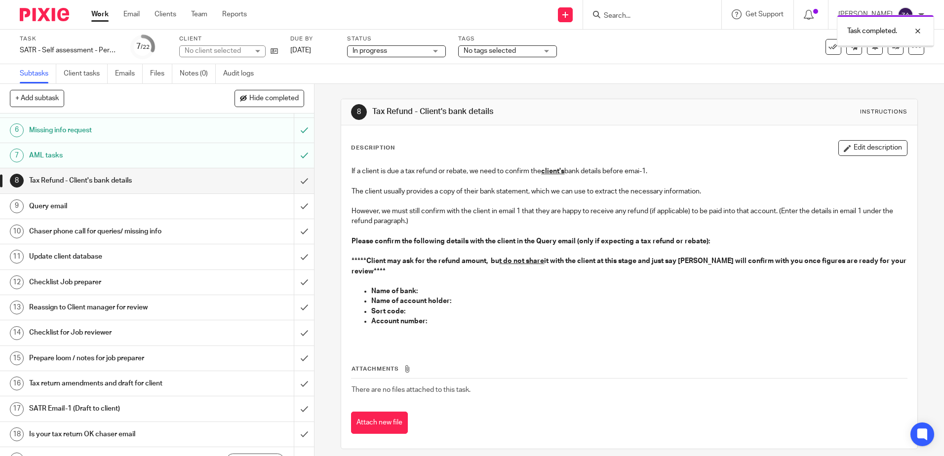
scroll to position [148, 0]
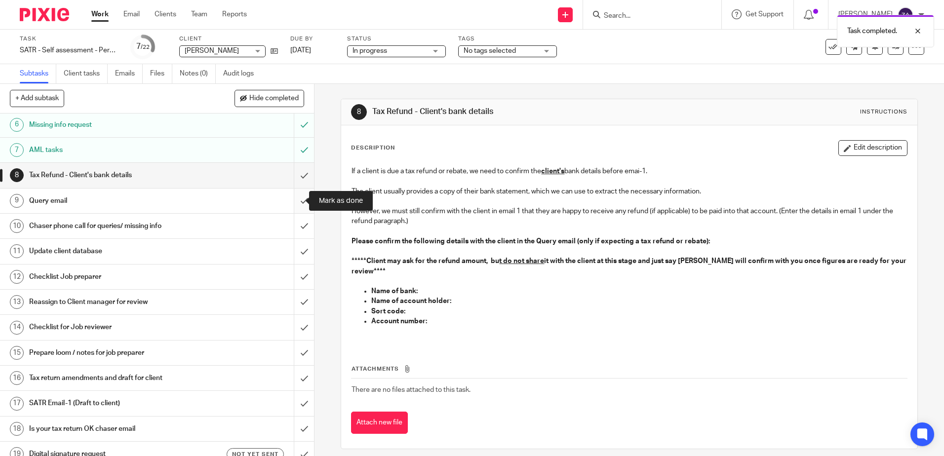
click at [292, 206] on input "submit" at bounding box center [157, 201] width 314 height 25
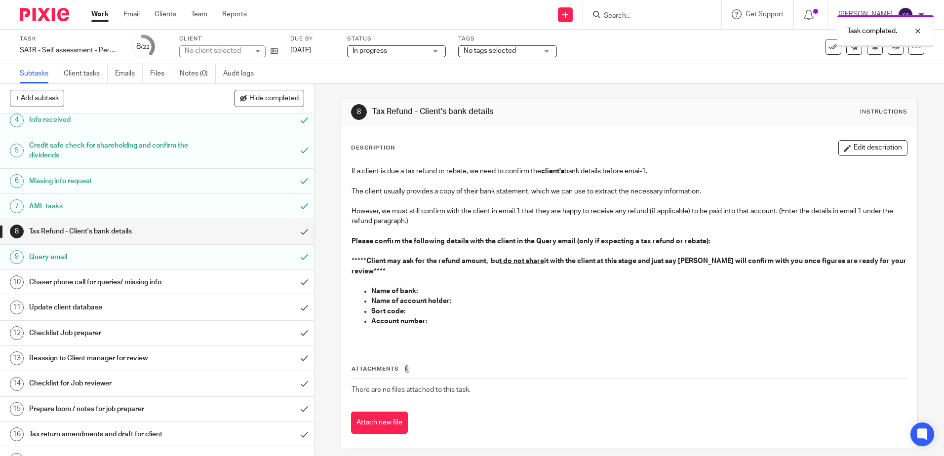
scroll to position [99, 0]
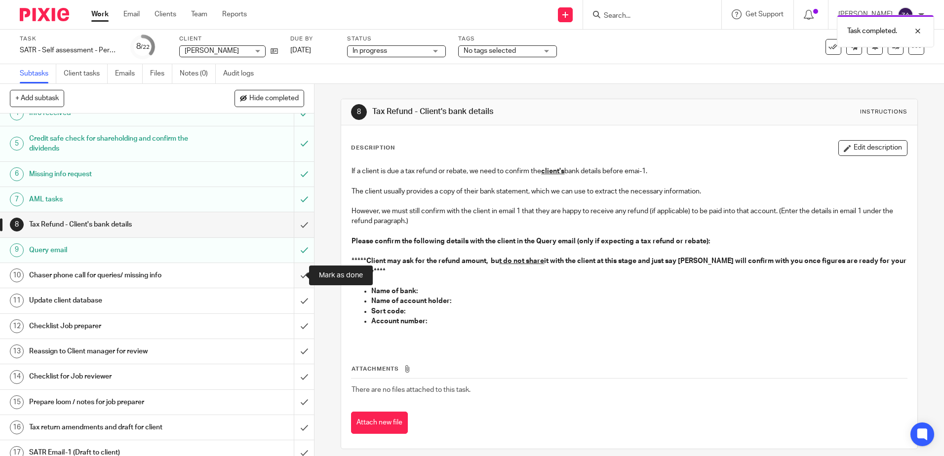
click at [290, 274] on input "submit" at bounding box center [157, 275] width 314 height 25
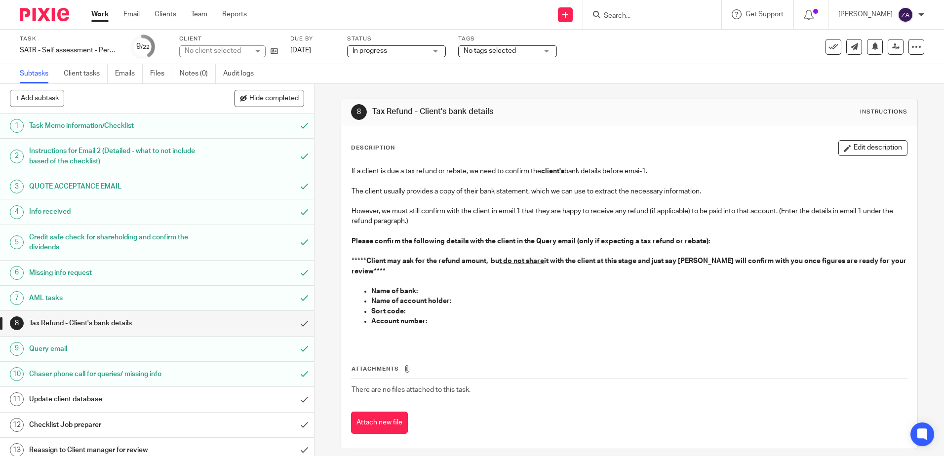
scroll to position [99, 0]
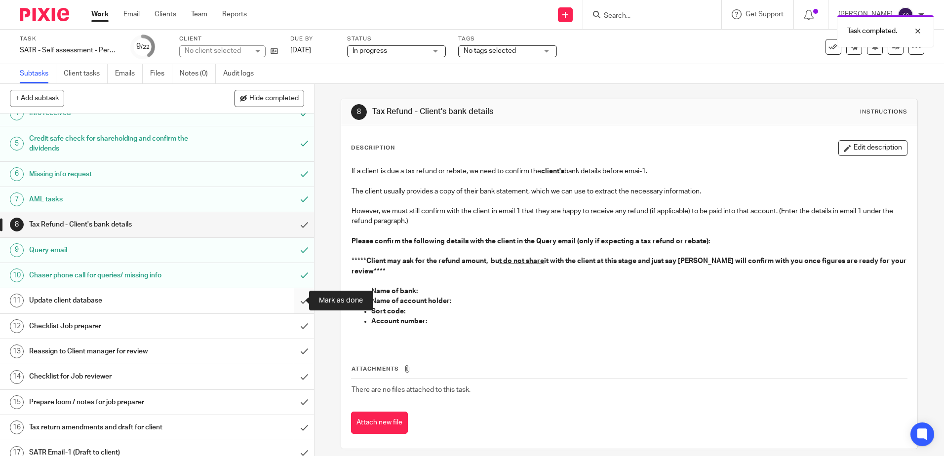
click at [292, 302] on input "submit" at bounding box center [157, 300] width 314 height 25
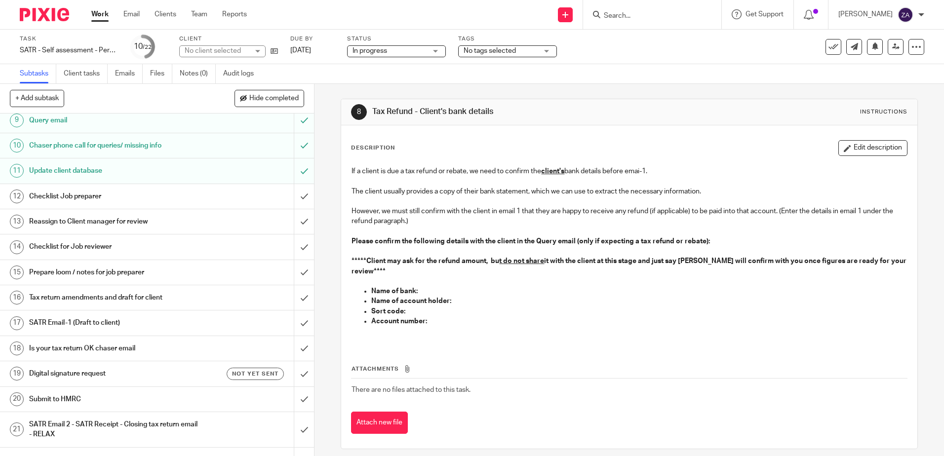
scroll to position [255, 0]
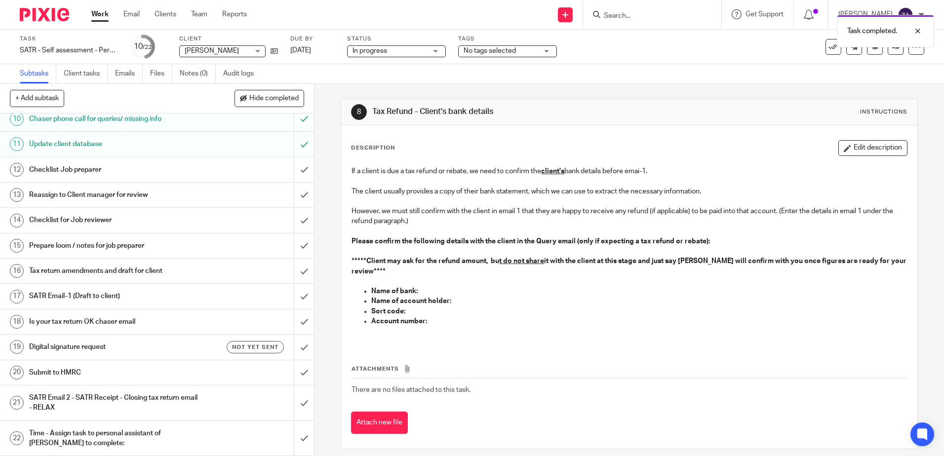
click at [82, 165] on h1 "Checklist Job preparer" at bounding box center [114, 169] width 170 height 15
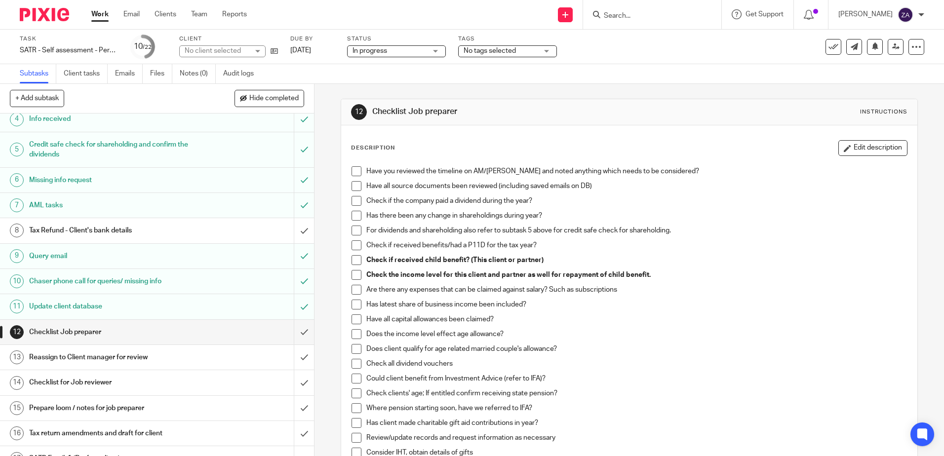
scroll to position [198, 0]
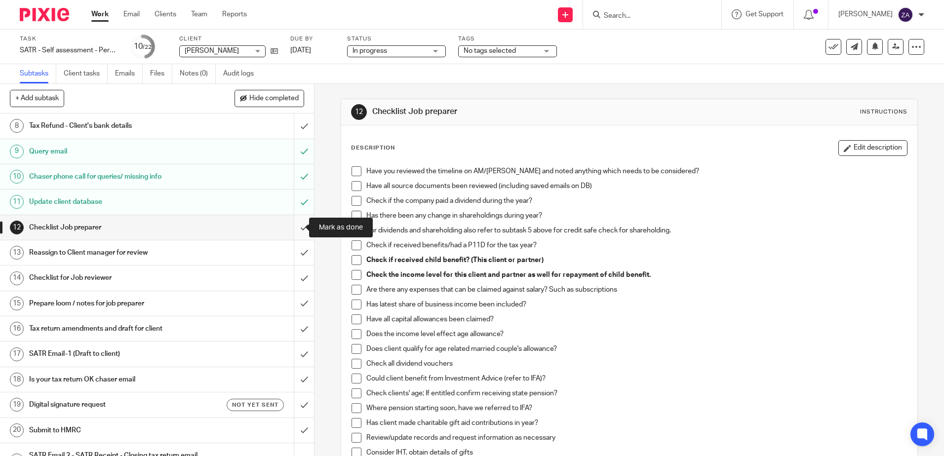
click at [294, 226] on input "submit" at bounding box center [157, 227] width 314 height 25
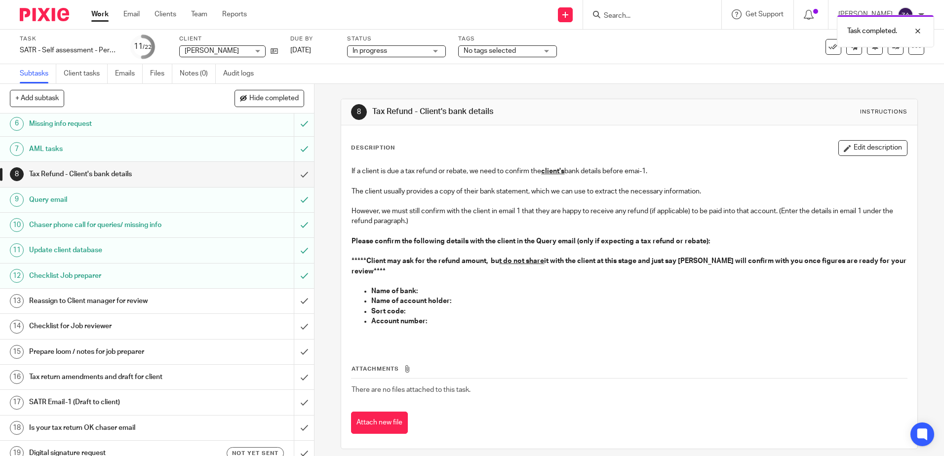
scroll to position [198, 0]
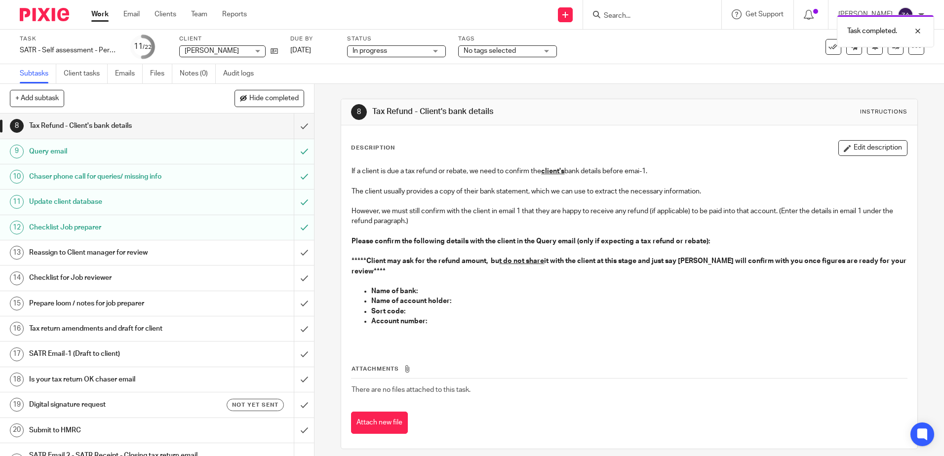
click at [123, 251] on h1 "Reassign to Client manager for review" at bounding box center [114, 252] width 170 height 15
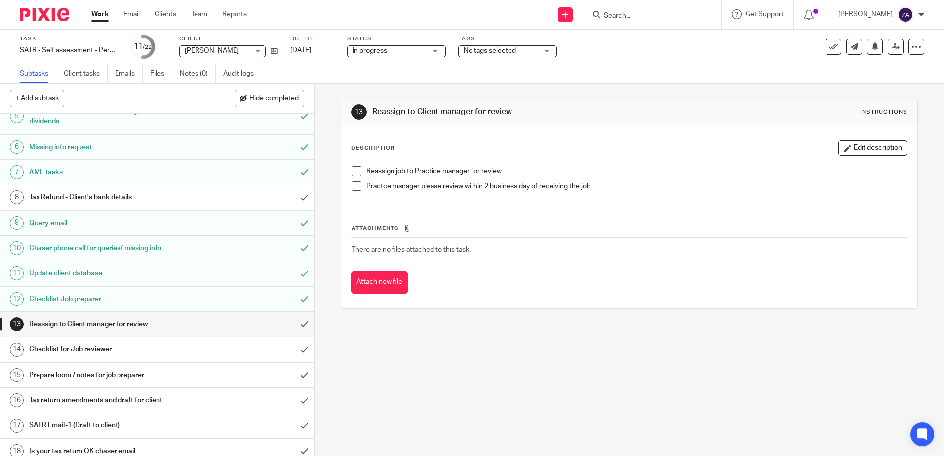
scroll to position [148, 0]
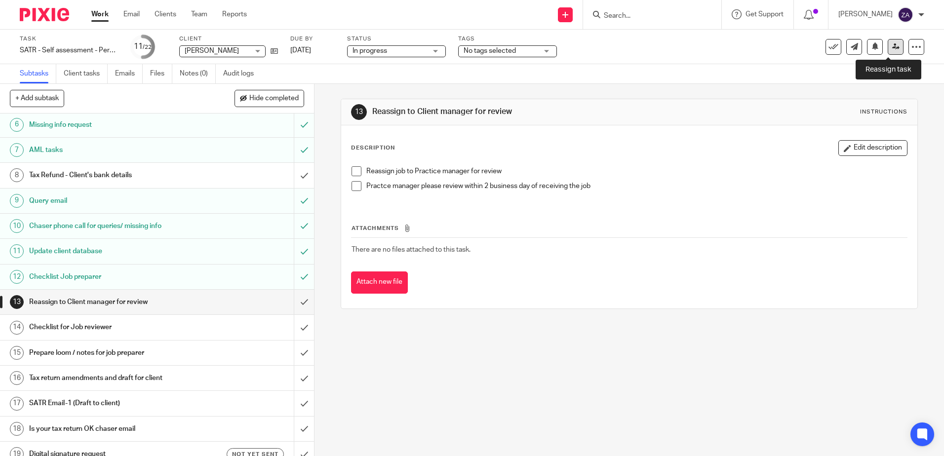
click at [892, 48] on icon at bounding box center [895, 46] width 7 height 7
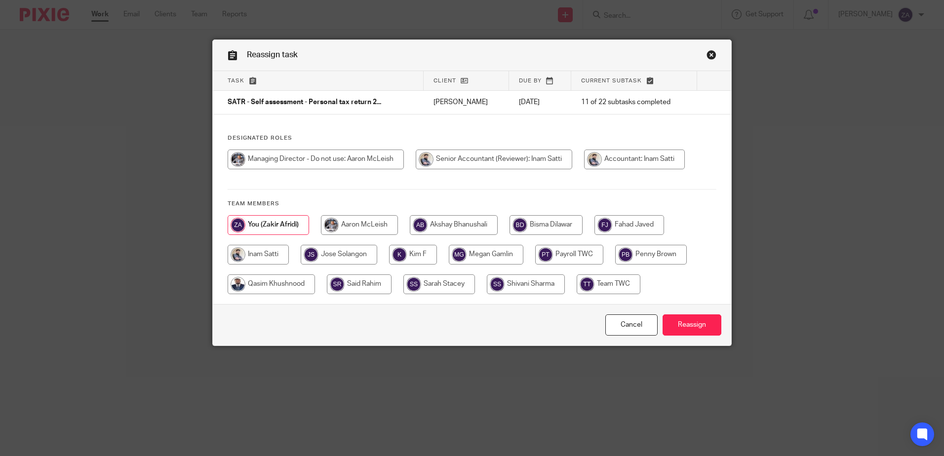
click at [243, 255] on input "radio" at bounding box center [258, 255] width 61 height 20
radio input "true"
click at [705, 320] on input "Reassign" at bounding box center [692, 325] width 59 height 21
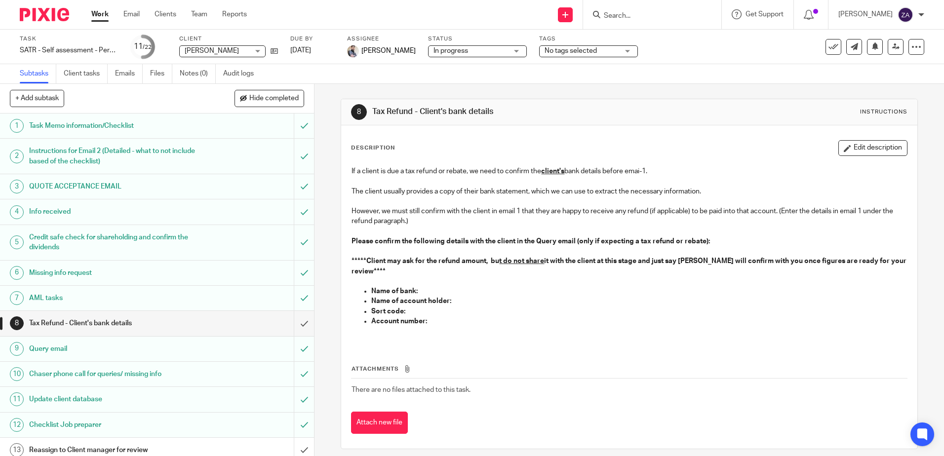
click at [692, 16] on input "Search" at bounding box center [647, 16] width 89 height 9
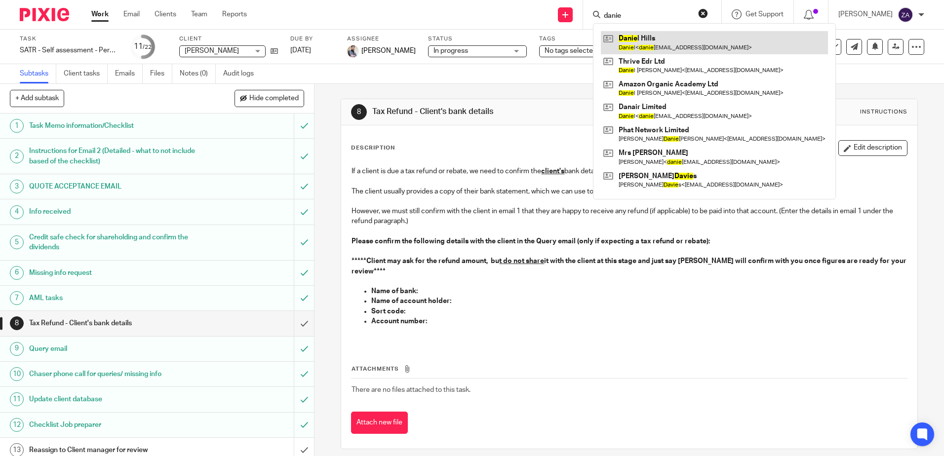
type input "danie"
click at [678, 36] on link at bounding box center [714, 42] width 227 height 23
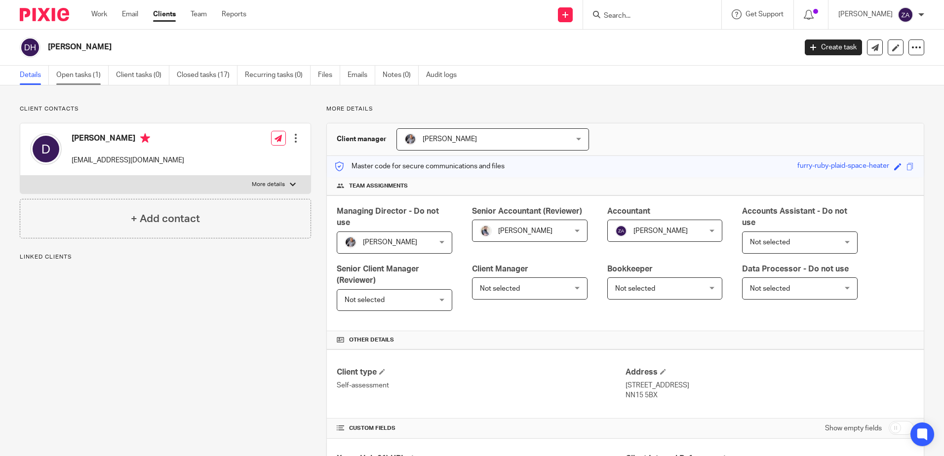
click at [99, 80] on link "Open tasks (1)" at bounding box center [82, 75] width 52 height 19
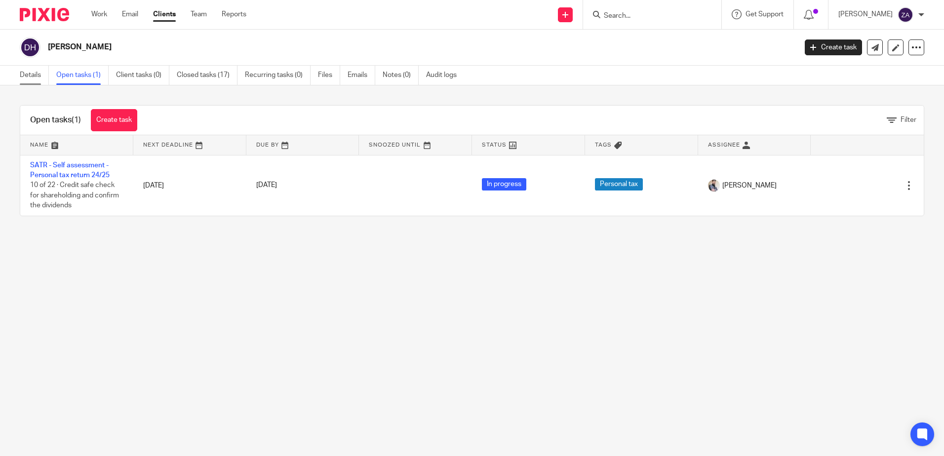
click at [40, 78] on link "Details" at bounding box center [34, 75] width 29 height 19
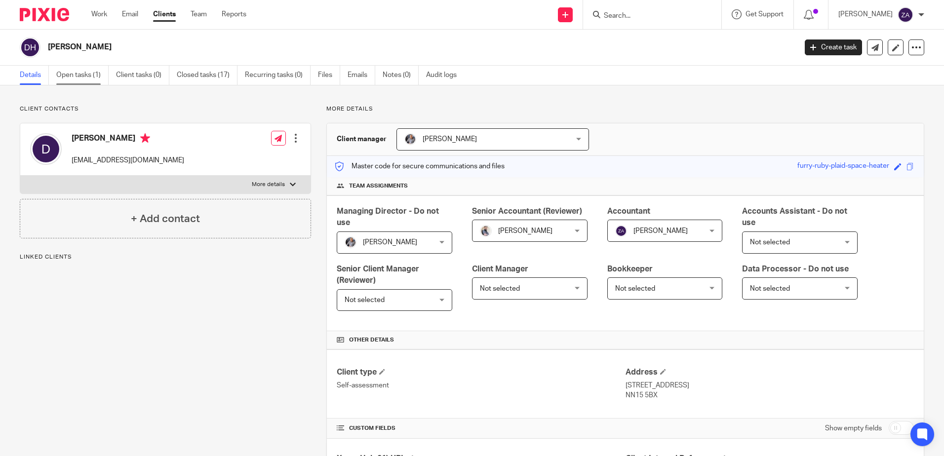
click at [68, 75] on link "Open tasks (1)" at bounding box center [82, 75] width 52 height 19
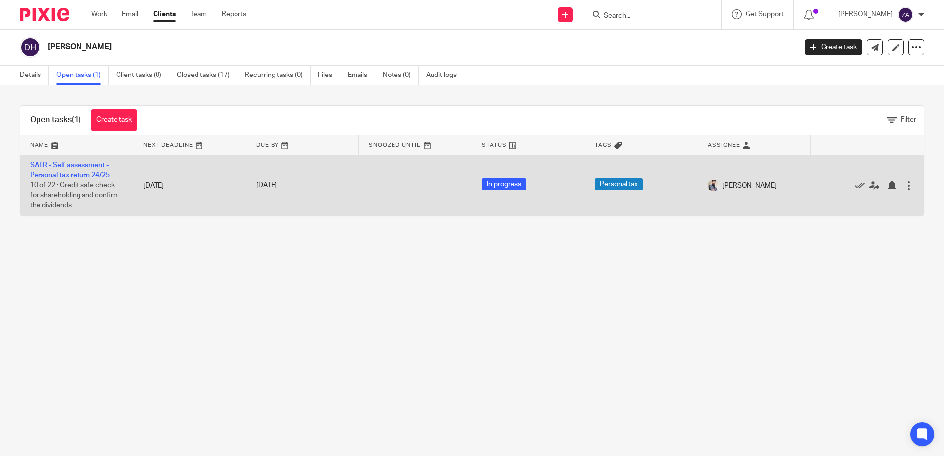
click at [57, 171] on td "SATR - Self assessment - Personal tax return 24/25 10 of 22 · Credit safe check…" at bounding box center [76, 185] width 113 height 61
click at [61, 176] on link "SATR - Self assessment - Personal tax return 24/25" at bounding box center [70, 170] width 80 height 17
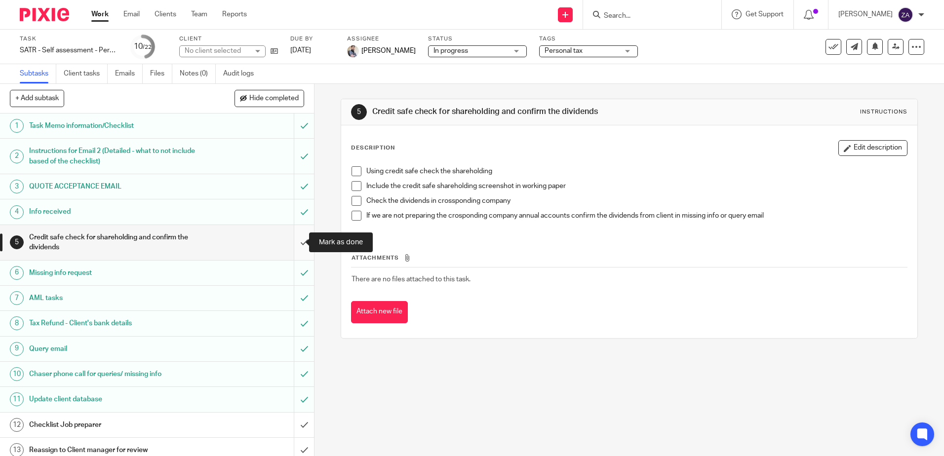
click at [295, 244] on input "submit" at bounding box center [157, 242] width 314 height 35
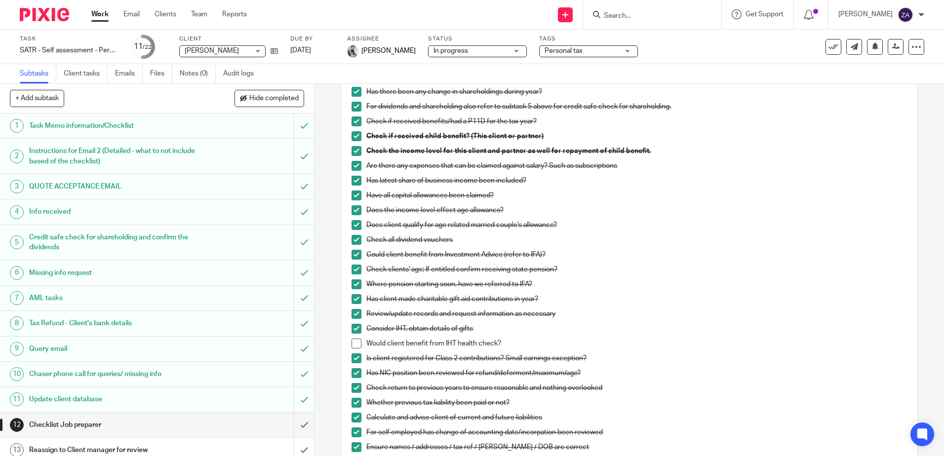
scroll to position [148, 0]
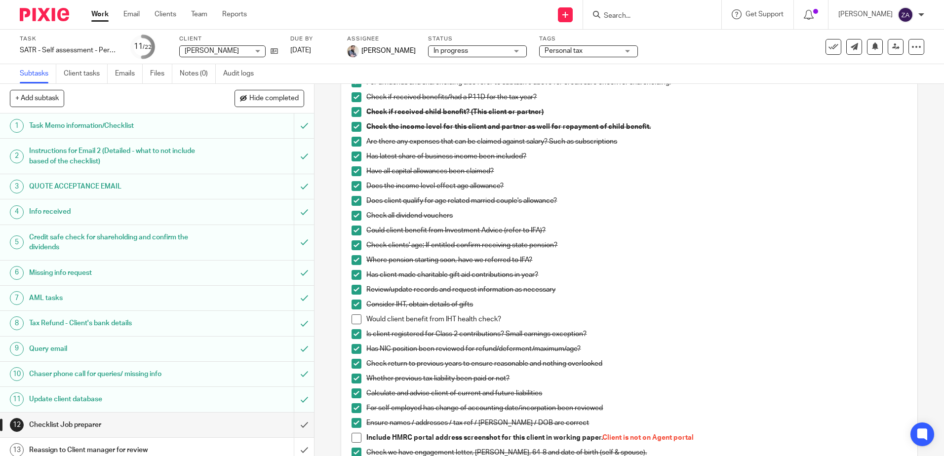
click at [352, 320] on span at bounding box center [357, 320] width 10 height 10
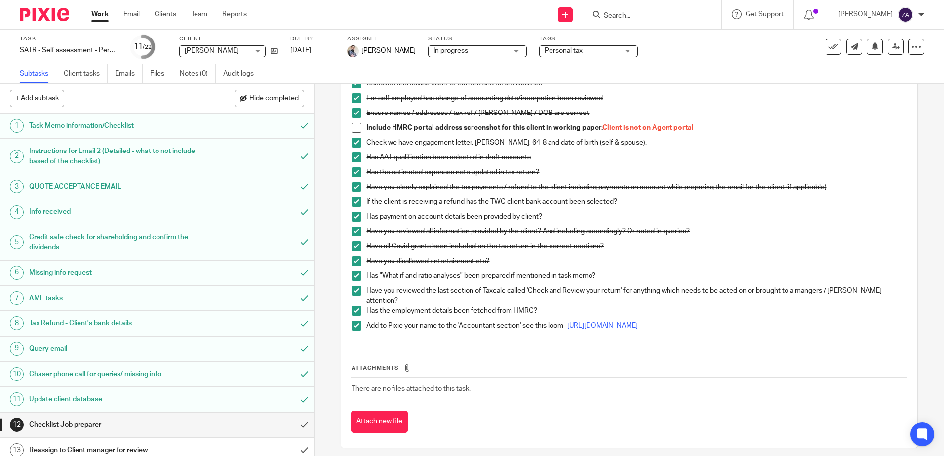
scroll to position [460, 0]
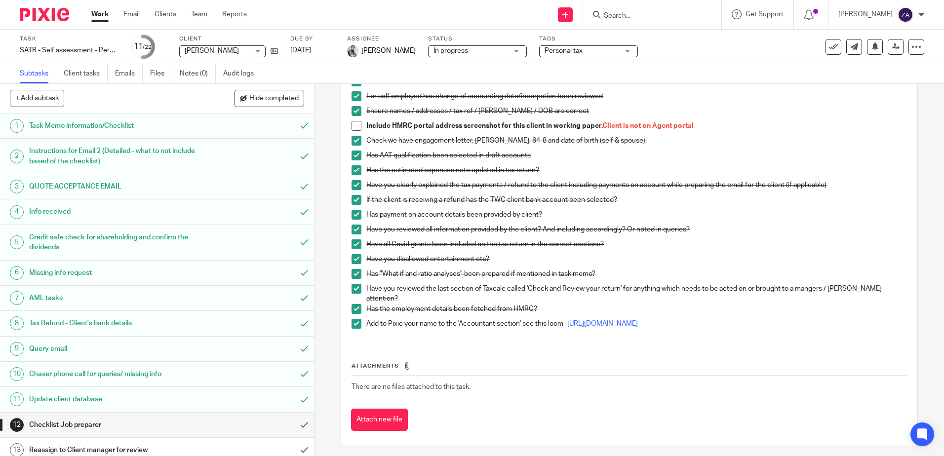
click at [66, 402] on h1 "Update client database" at bounding box center [114, 399] width 170 height 15
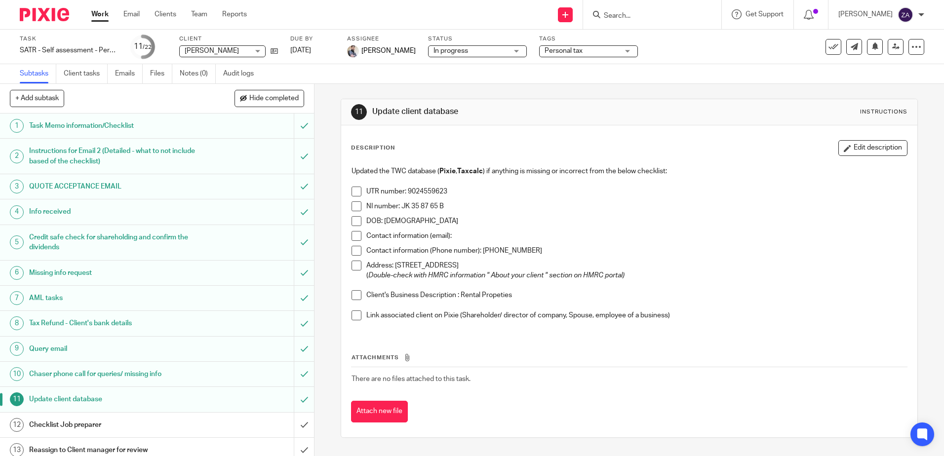
click at [70, 126] on h1 "Task Memo information/Checklist" at bounding box center [114, 126] width 170 height 15
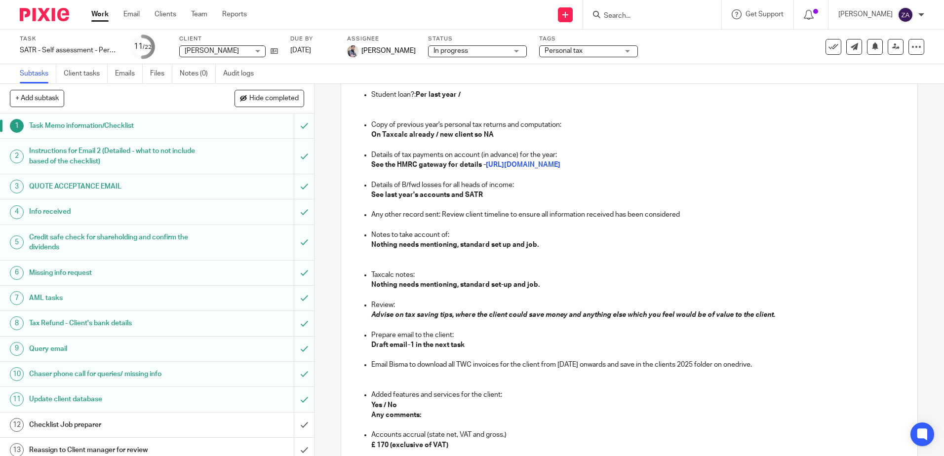
scroll to position [723, 0]
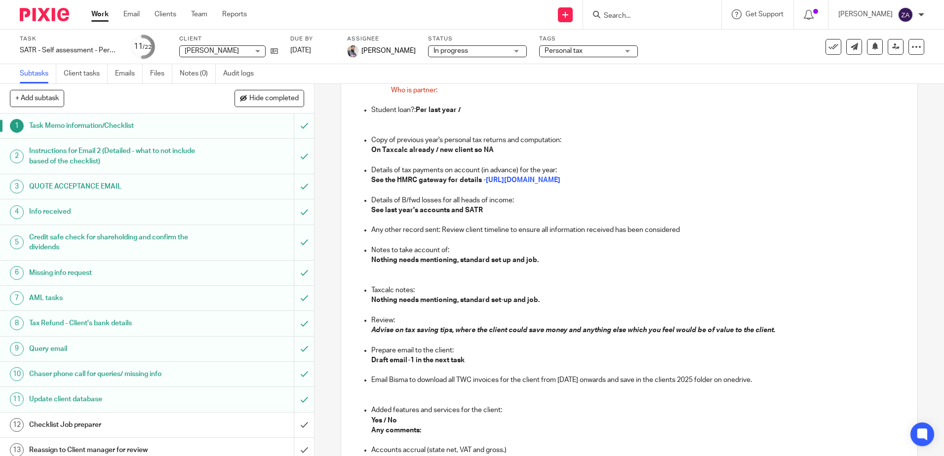
click at [90, 154] on h1 "Instructions for Email 2 (Detailed - what to not include based of the checklist)" at bounding box center [114, 156] width 170 height 25
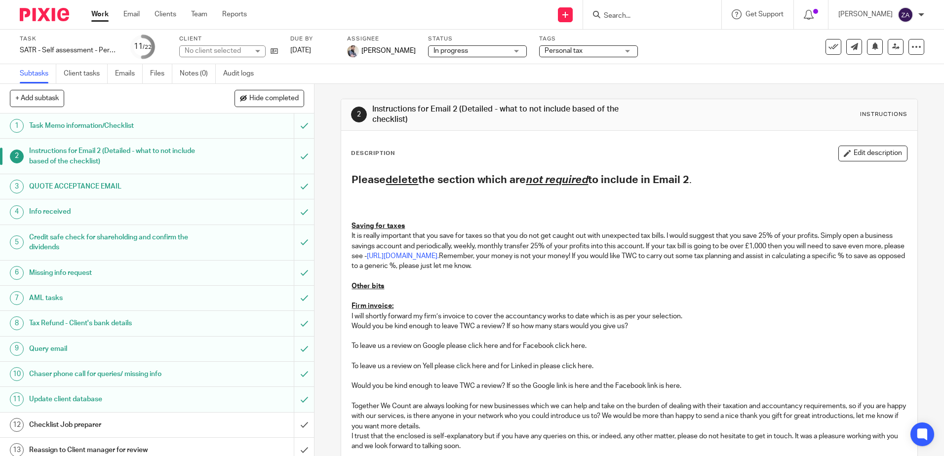
scroll to position [123, 0]
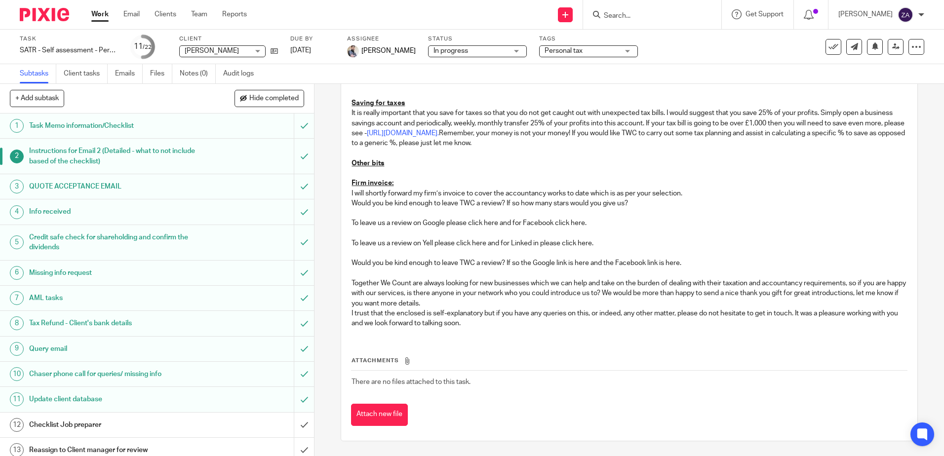
click at [60, 190] on h1 "QUOTE ACCEPTANCE EMAIL" at bounding box center [114, 186] width 170 height 15
click at [63, 214] on h1 "Info received" at bounding box center [114, 211] width 170 height 15
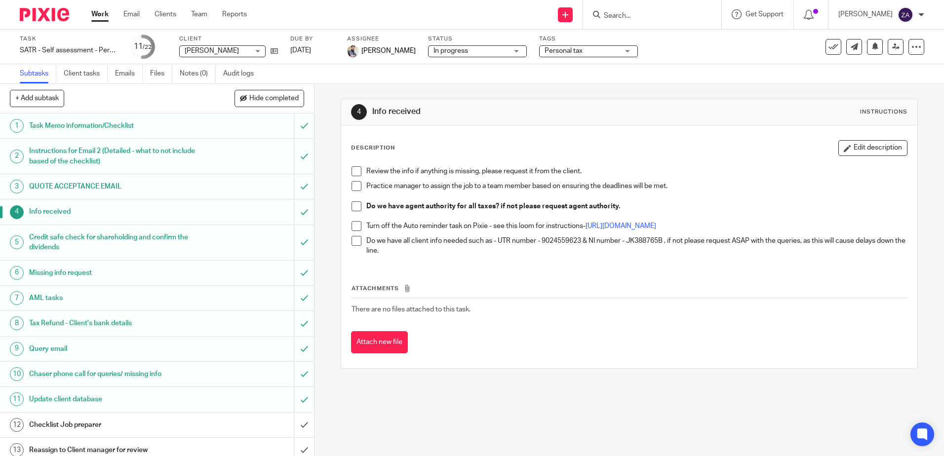
click at [624, 205] on p "Do we have agent authority for all taxes? if not please request agent authority." at bounding box center [636, 207] width 540 height 10
click at [848, 151] on button "Edit description" at bounding box center [873, 148] width 69 height 16
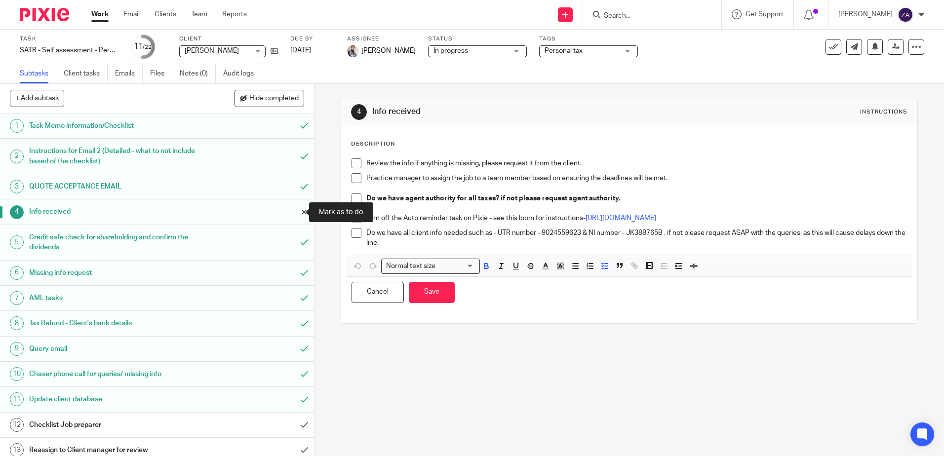
click at [293, 210] on input "submit" at bounding box center [157, 212] width 314 height 25
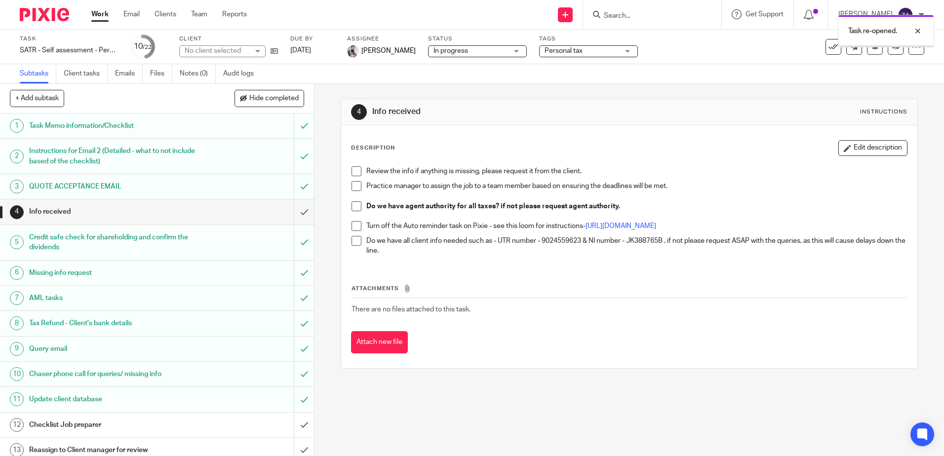
click at [619, 204] on p "Do we have agent authority for all taxes? if not please request agent authority." at bounding box center [636, 207] width 540 height 10
click at [626, 211] on p at bounding box center [636, 216] width 540 height 10
click at [620, 208] on p "Do we have agent authority for all taxes? if not please request agent authority." at bounding box center [636, 207] width 540 height 10
click at [617, 208] on p "Do we have agent authority for all taxes? if not please request agent authority." at bounding box center [636, 207] width 540 height 10
click at [547, 420] on div "4 Info received Instructions Description Edit description Review the info if an…" at bounding box center [630, 270] width 630 height 372
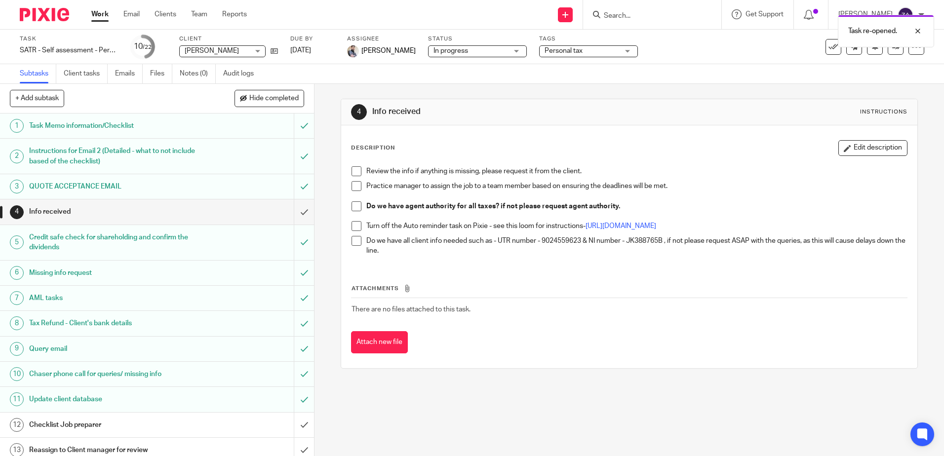
click at [412, 230] on p "Turn off the Auto reminder task on Pixie - see this loom for instructions- http…" at bounding box center [636, 226] width 540 height 10
click at [626, 203] on p "Do we have agent authority for all taxes? if not please request agent authority." at bounding box center [636, 207] width 540 height 10
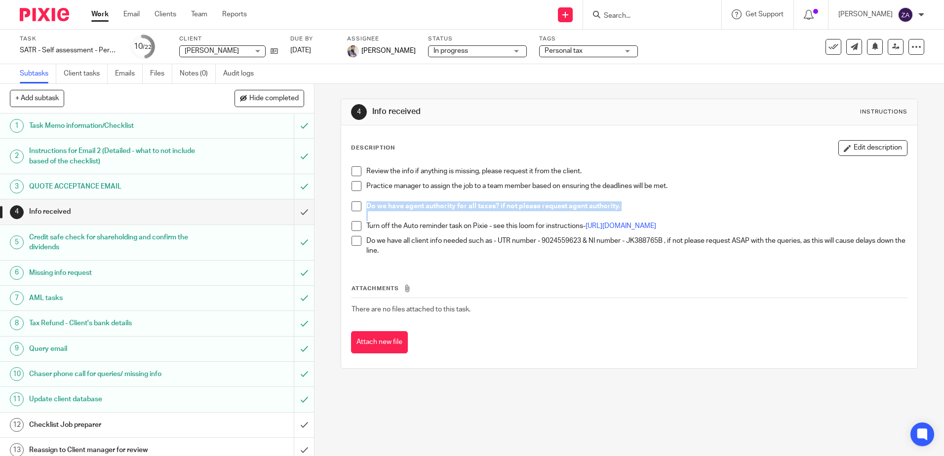
drag, startPoint x: 626, startPoint y: 203, endPoint x: 689, endPoint y: 202, distance: 62.7
click at [689, 202] on p "Do we have agent authority for all taxes? if not please request agent authority." at bounding box center [636, 207] width 540 height 10
click at [844, 150] on icon "button" at bounding box center [847, 148] width 7 height 7
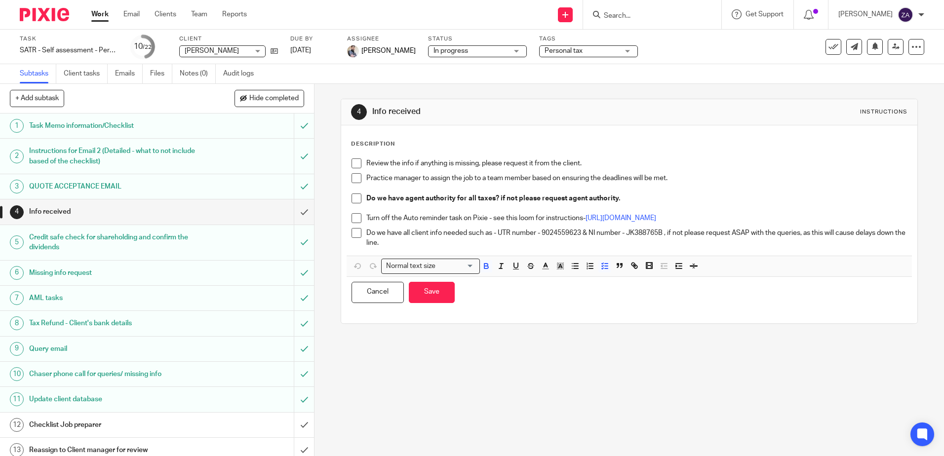
click at [630, 202] on p "Do we have agent authority for all taxes? if not please request agent authority." at bounding box center [636, 199] width 540 height 10
click at [546, 264] on icon "button" at bounding box center [545, 266] width 9 height 9
click at [546, 281] on li "color:#F44E3B" at bounding box center [548, 279] width 7 height 7
click at [702, 354] on div "4 Info received Instructions Description Review the info if anything is missing…" at bounding box center [630, 270] width 630 height 372
click at [413, 287] on button "Save" at bounding box center [432, 292] width 46 height 21
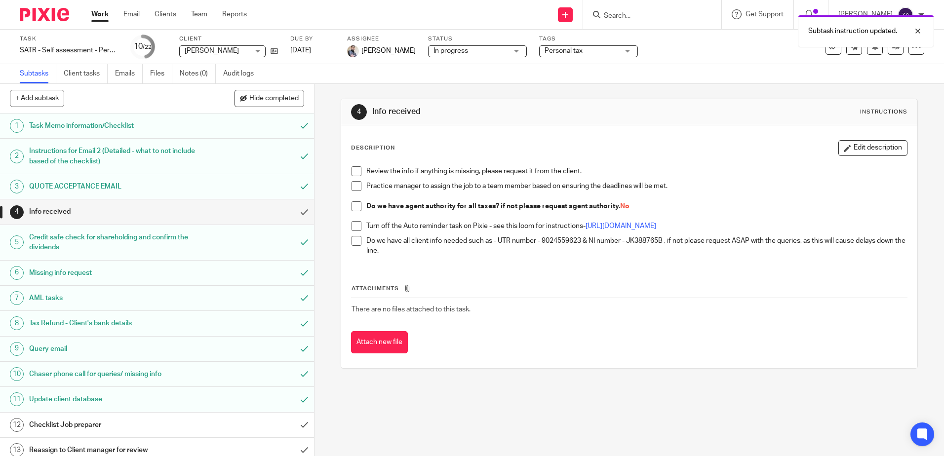
click at [675, 19] on div "Subtask instruction updated." at bounding box center [703, 29] width 462 height 38
click at [644, 15] on div "Subtask instruction updated." at bounding box center [703, 29] width 462 height 38
click at [646, 17] on input "Search" at bounding box center [647, 16] width 89 height 9
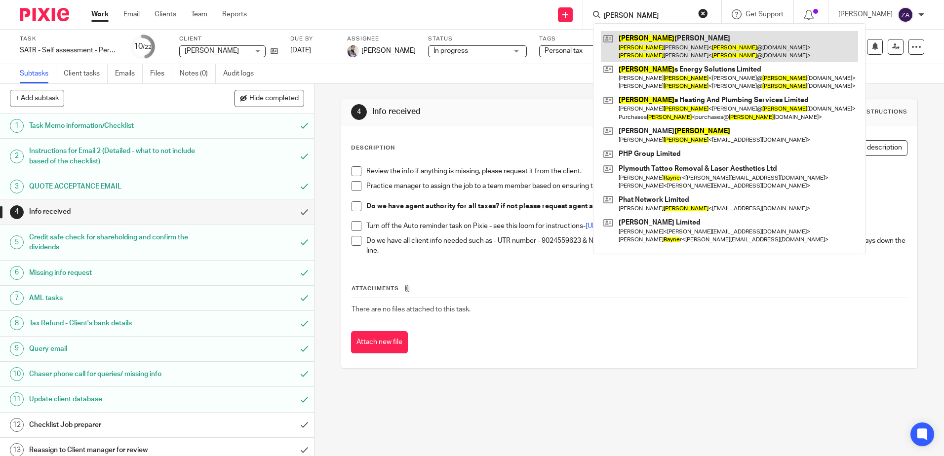
type input "wayne"
click at [679, 52] on link at bounding box center [729, 46] width 257 height 31
click at [676, 49] on link at bounding box center [729, 46] width 257 height 31
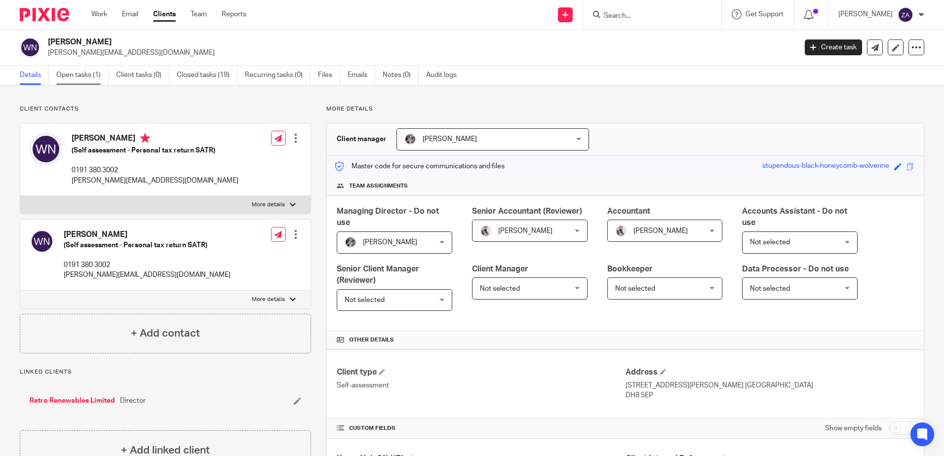
click at [91, 70] on link "Open tasks (1)" at bounding box center [82, 75] width 52 height 19
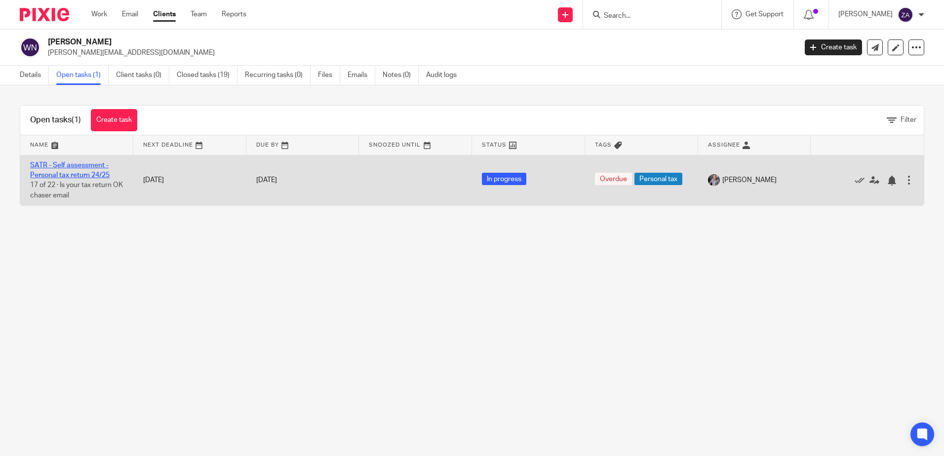
click at [76, 175] on link "SATR - Self assessment - Personal tax return 24/25" at bounding box center [70, 170] width 80 height 17
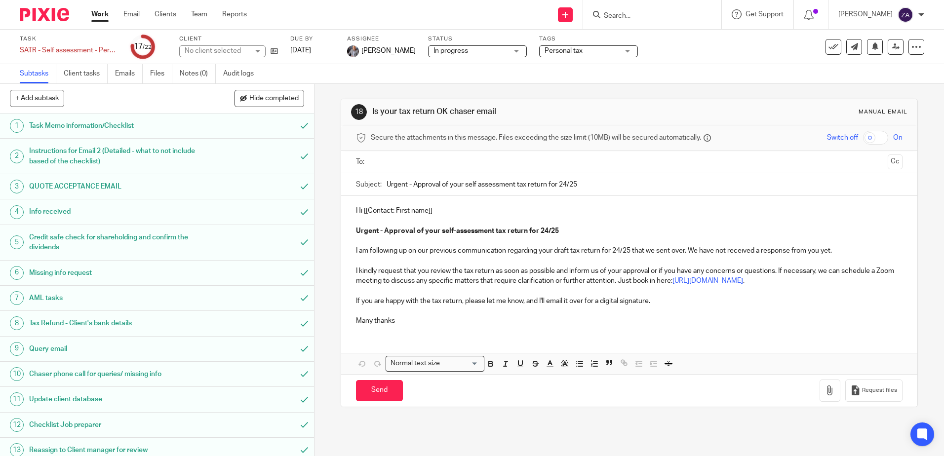
click at [104, 124] on h1 "Task Memo information/Checklist" at bounding box center [114, 126] width 170 height 15
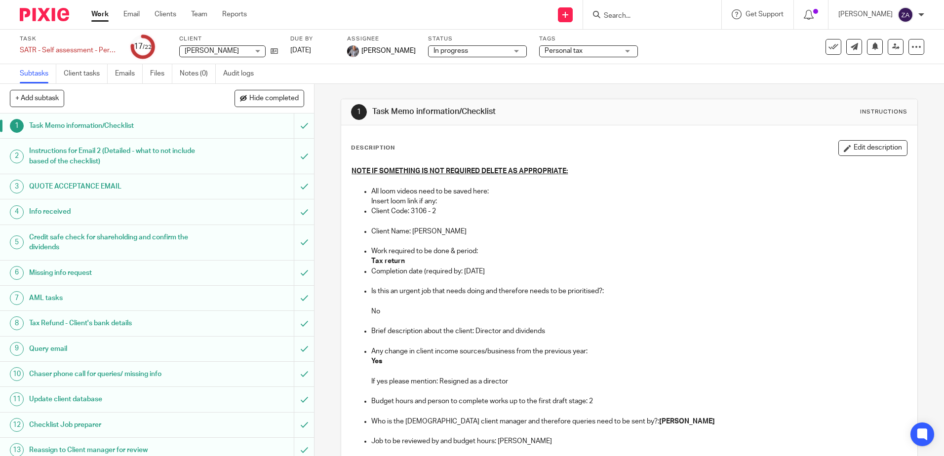
click at [98, 15] on link "Work" at bounding box center [99, 14] width 17 height 10
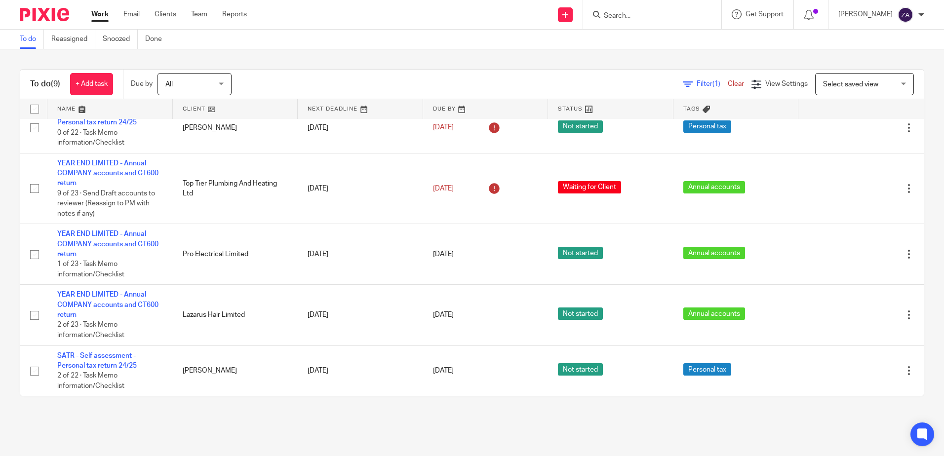
scroll to position [280, 0]
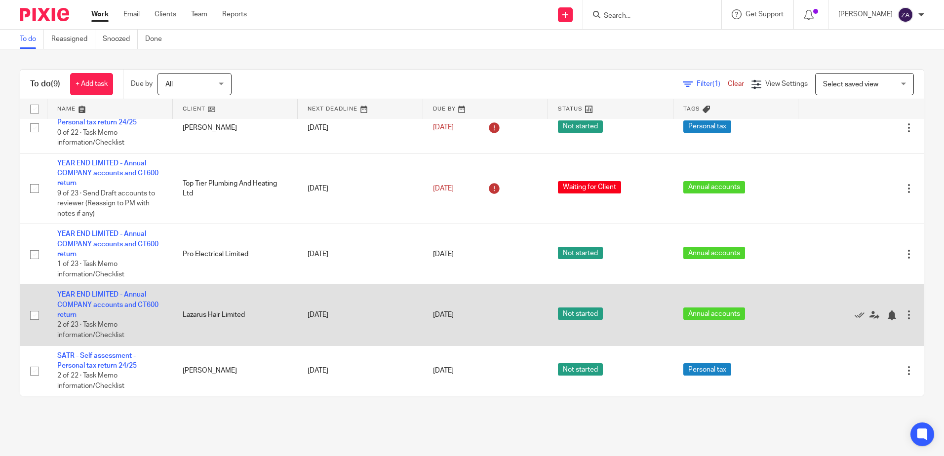
drag, startPoint x: 244, startPoint y: 314, endPoint x: 185, endPoint y: 322, distance: 59.7
click at [185, 322] on td "Lazarus Hair Limited" at bounding box center [235, 315] width 125 height 61
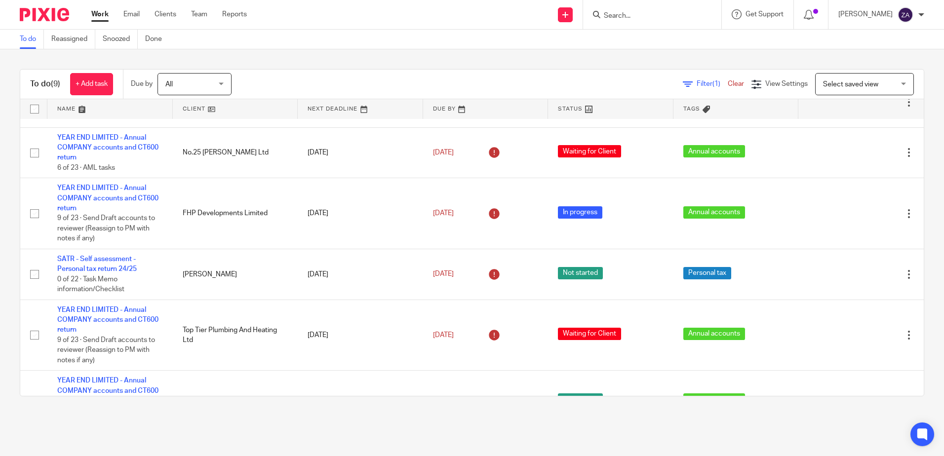
scroll to position [0, 0]
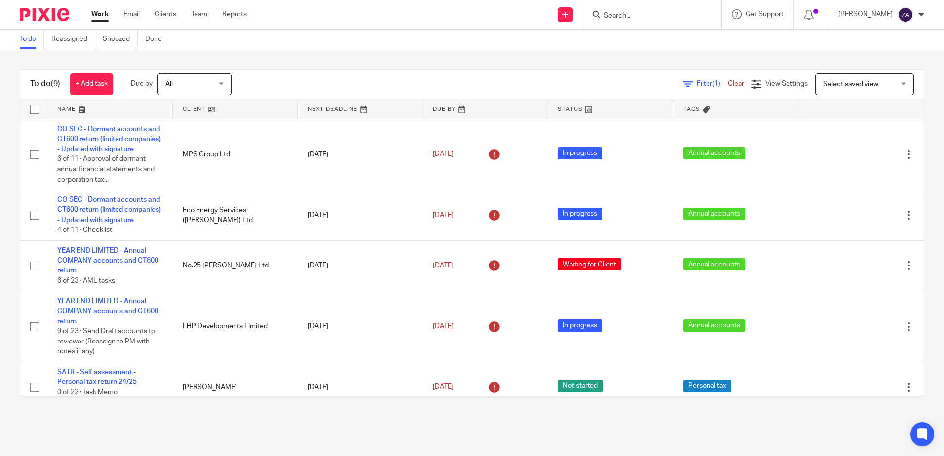
click at [663, 17] on input "Search" at bounding box center [647, 16] width 89 height 9
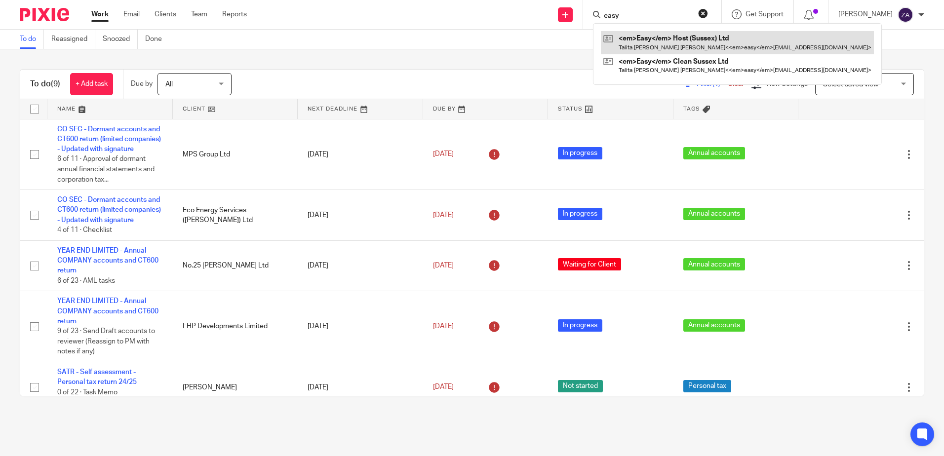
type input "easy"
click at [710, 44] on link at bounding box center [737, 42] width 273 height 23
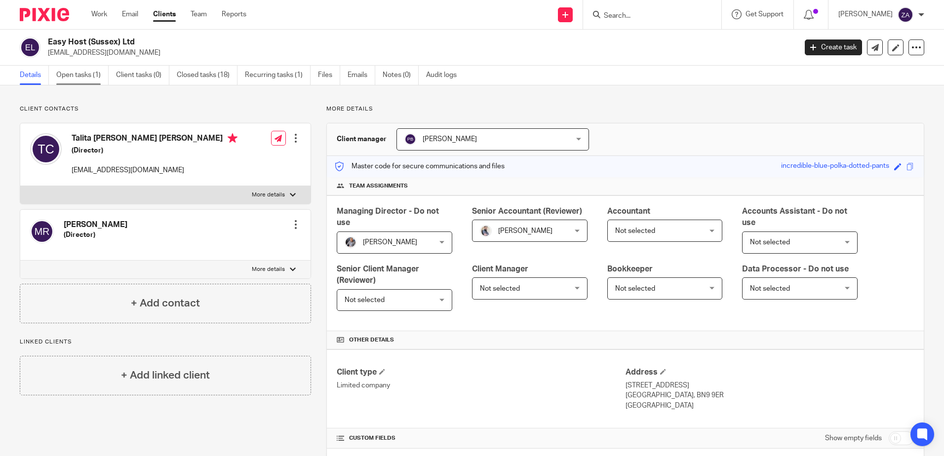
click at [82, 81] on link "Open tasks (1)" at bounding box center [82, 75] width 52 height 19
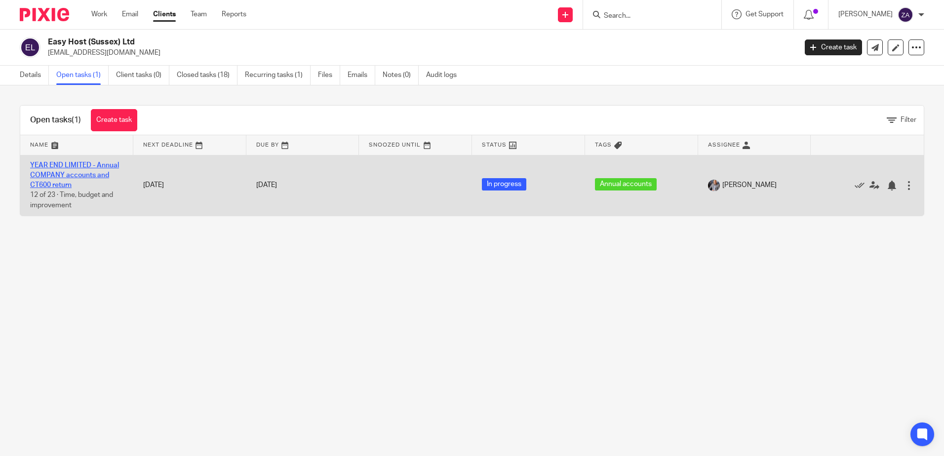
click at [86, 173] on link "YEAR END LIMITED - Annual COMPANY accounts and CT600 return" at bounding box center [74, 175] width 89 height 27
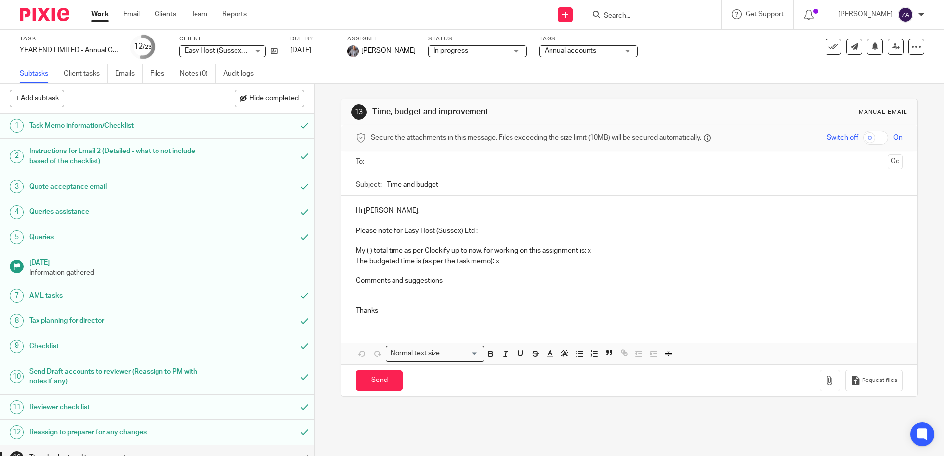
click at [365, 251] on p "My ( ) total time as per Clockify up to now, for working on this assignment is:…" at bounding box center [629, 251] width 546 height 10
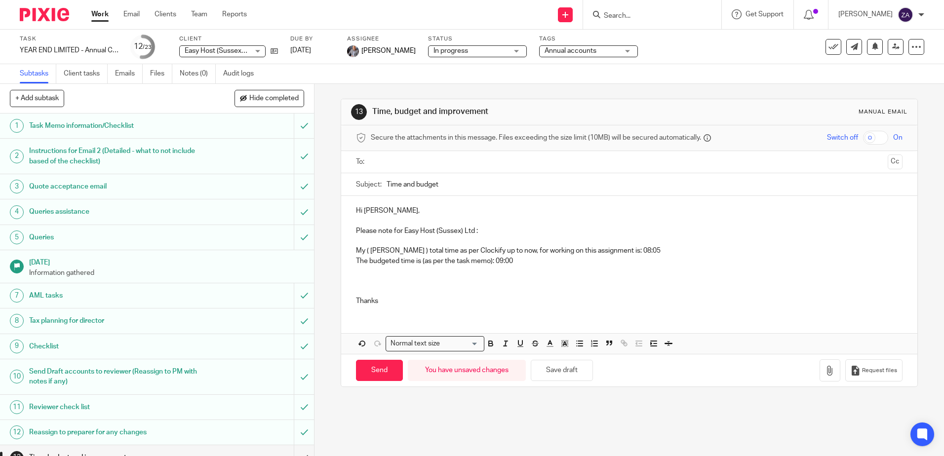
click at [483, 234] on p "Please note for Easy Host (Sussex) Ltd :" at bounding box center [629, 231] width 546 height 10
click at [401, 157] on input "text" at bounding box center [628, 162] width 509 height 11
type input "aar"
click at [519, 264] on p "The budgeted time is (as per the task memo): 09:00" at bounding box center [629, 263] width 546 height 10
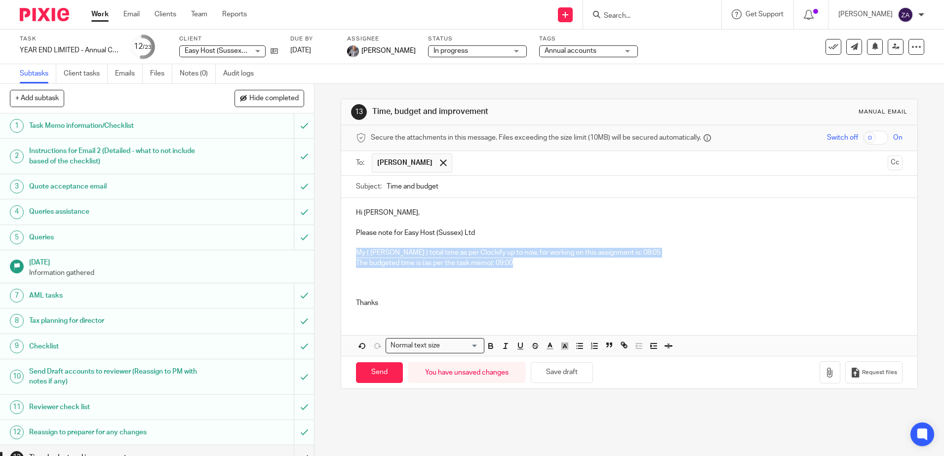
drag, startPoint x: 517, startPoint y: 263, endPoint x: 356, endPoint y: 253, distance: 161.8
click at [356, 253] on div "Hi Aaron, Please note for Easy Host (Sussex) Ltd My ( Zakir Afridi ) total time…" at bounding box center [629, 257] width 576 height 118
copy div "My ( Zakir Afridi ) total time as per Clockify up to now, for working on this a…"
click at [84, 127] on h1 "Task Memo information/Checklist" at bounding box center [114, 126] width 170 height 15
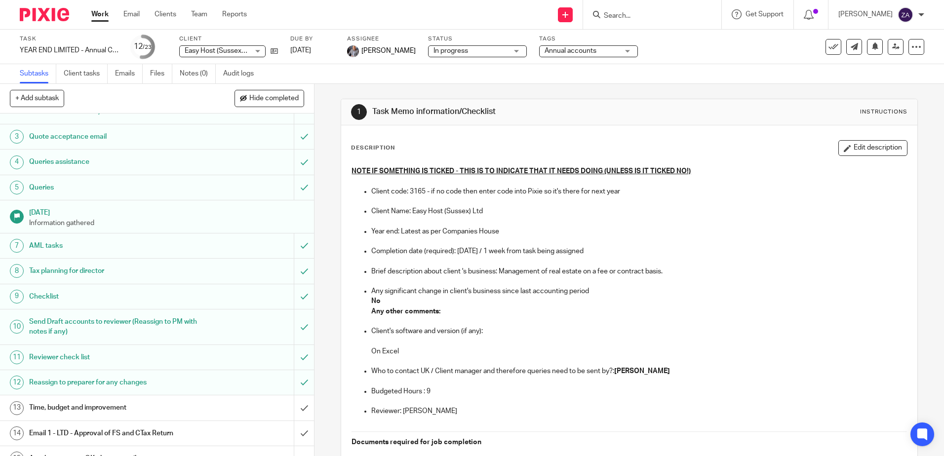
scroll to position [247, 0]
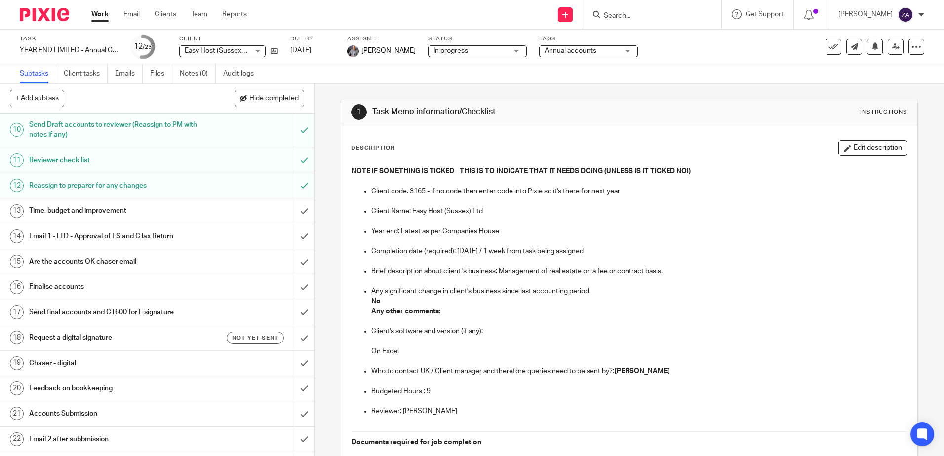
click at [71, 213] on h1 "Time, budget and improvement" at bounding box center [114, 210] width 170 height 15
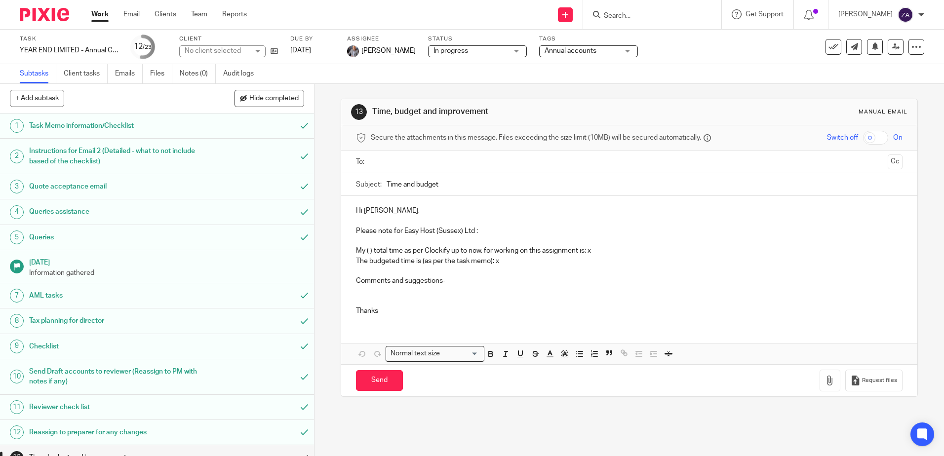
click at [469, 284] on p "Comments and suggestions-" at bounding box center [629, 281] width 546 height 10
click at [349, 254] on div "Hi [PERSON_NAME], Please note for Easy Host (Sussex) Ltd : My ( ) total time as…" at bounding box center [629, 259] width 576 height 127
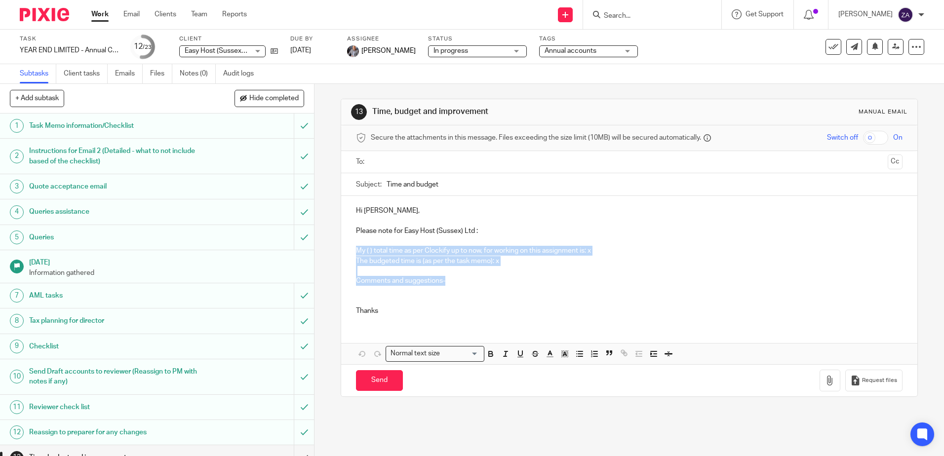
click at [458, 281] on p "Comments and suggestions-" at bounding box center [629, 281] width 546 height 10
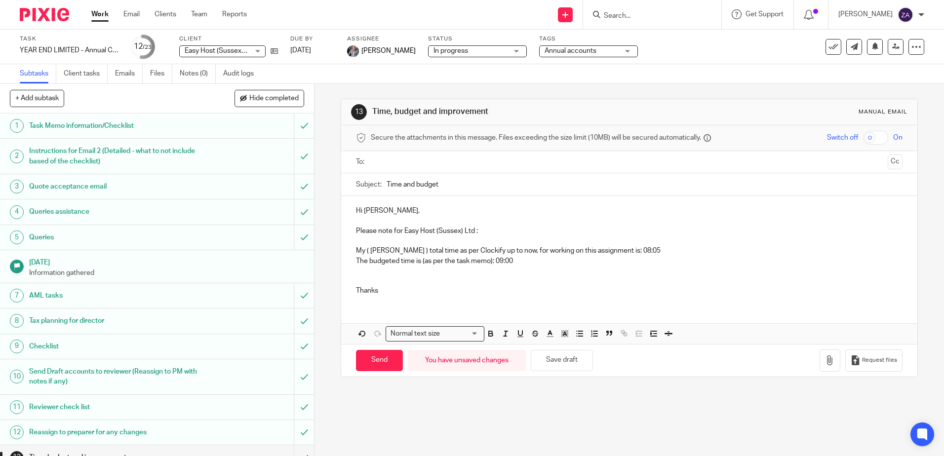
drag, startPoint x: 370, startPoint y: 356, endPoint x: 424, endPoint y: 211, distance: 154.2
click at [424, 211] on form "Secure the attachments in this message. Files exceeding the size limit (10MB) w…" at bounding box center [629, 250] width 576 height 251
click at [404, 164] on input "text" at bounding box center [628, 162] width 509 height 11
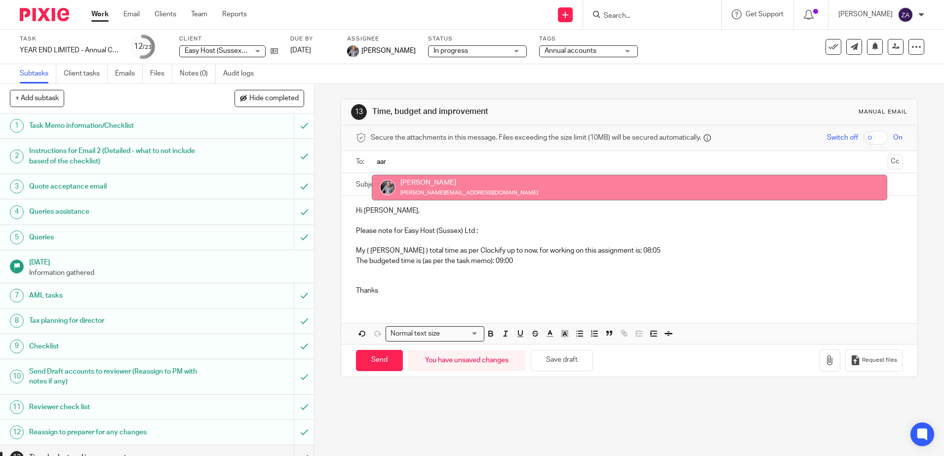
type input "aar"
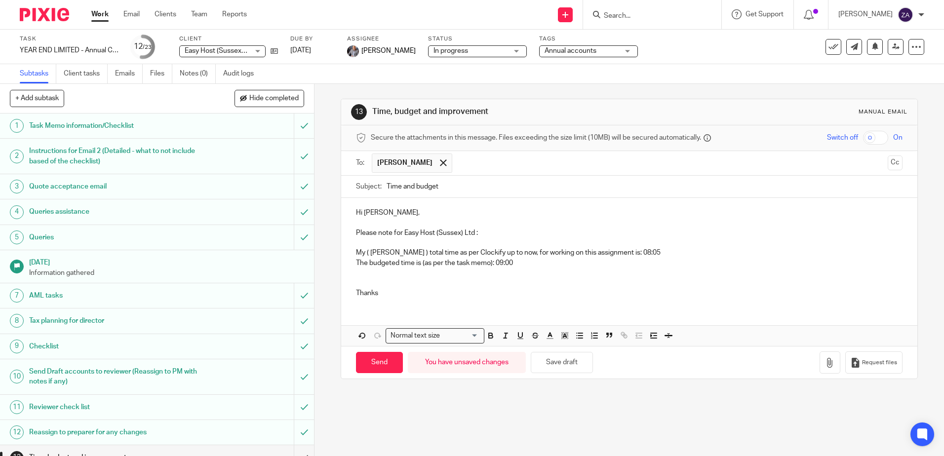
click at [356, 262] on p "The budgeted time is (as per the task memo): 09:00" at bounding box center [629, 263] width 546 height 10
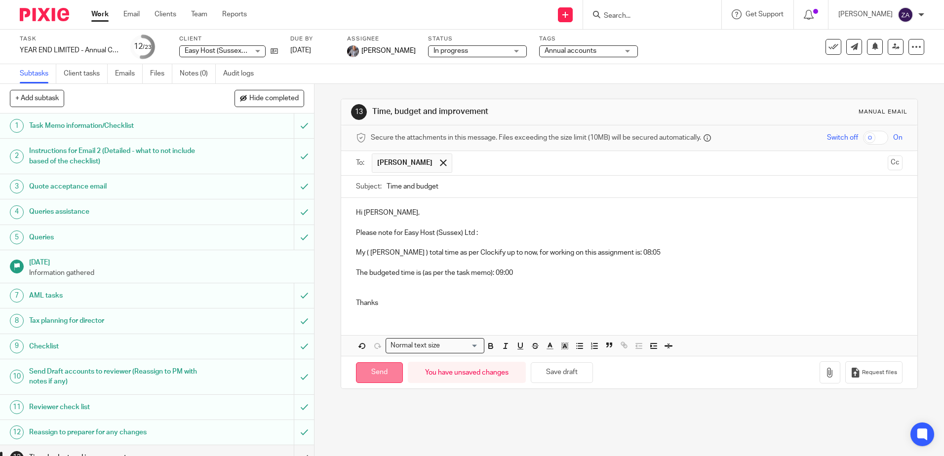
click at [375, 376] on input "Send" at bounding box center [379, 373] width 47 height 21
type input "Sent"
drag, startPoint x: 102, startPoint y: 17, endPoint x: 169, endPoint y: 77, distance: 90.6
click at [102, 17] on link "Work" at bounding box center [99, 14] width 17 height 10
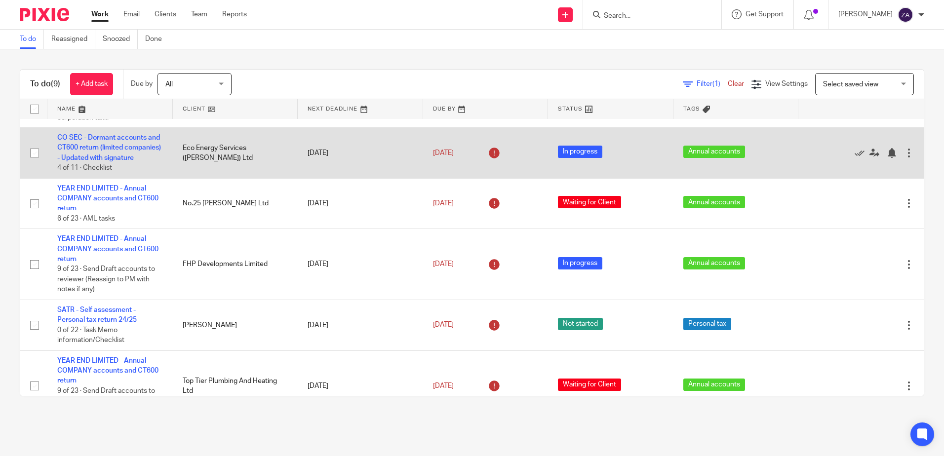
scroll to position [49, 0]
